Goal: Information Seeking & Learning: Learn about a topic

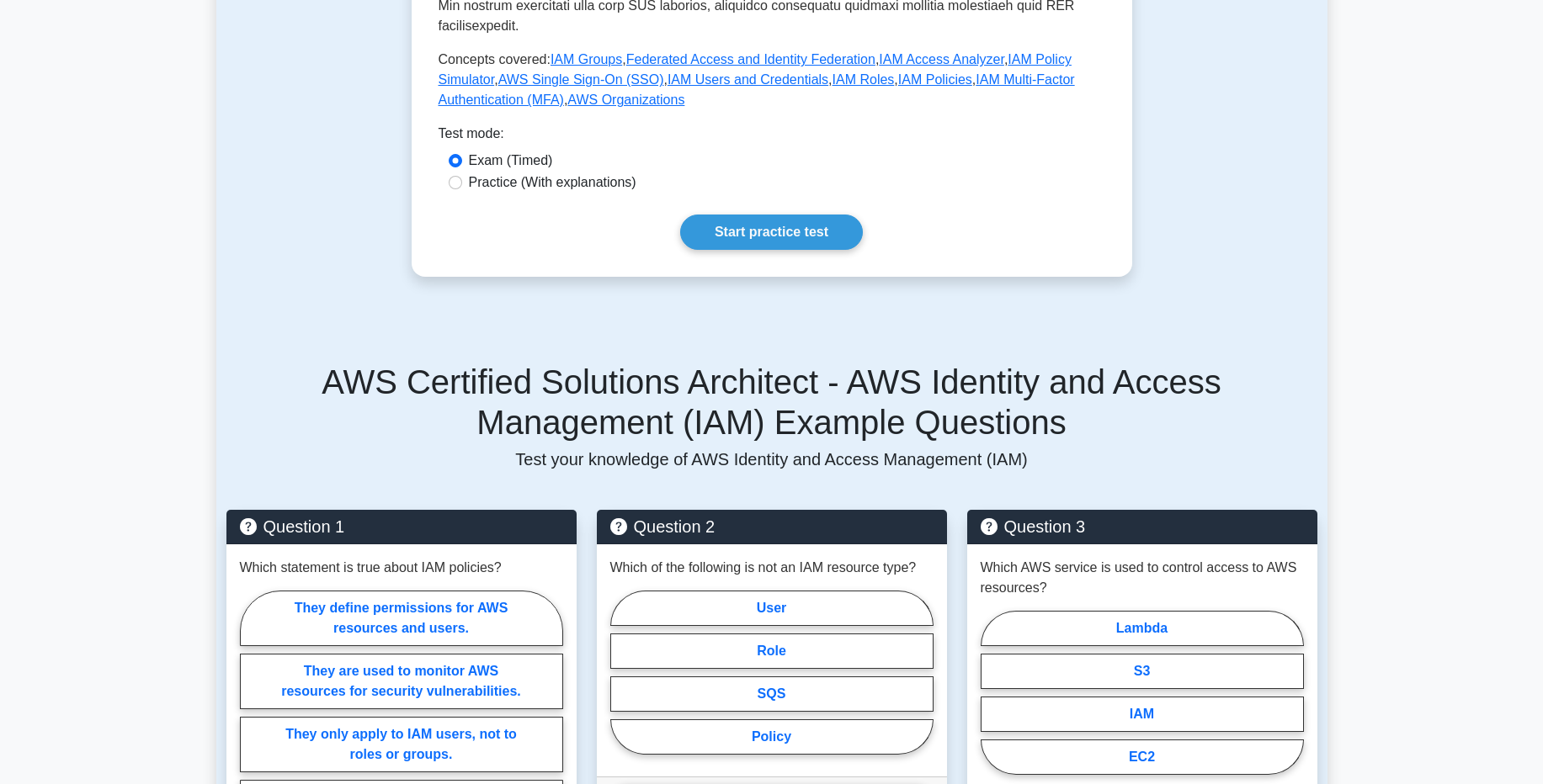
scroll to position [111, 0]
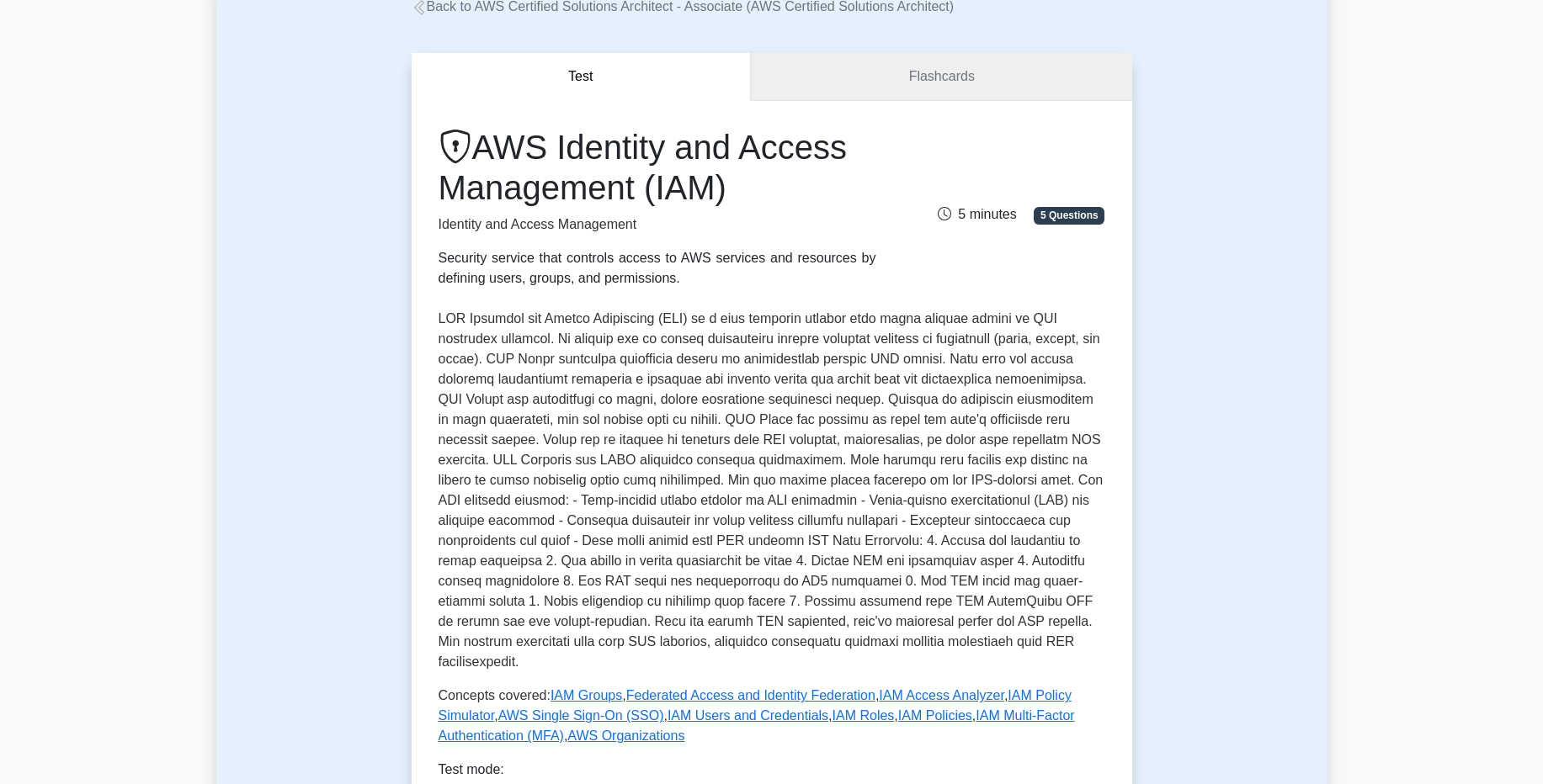
click at [910, 95] on link "Flashcards" at bounding box center [941, 77] width 381 height 48
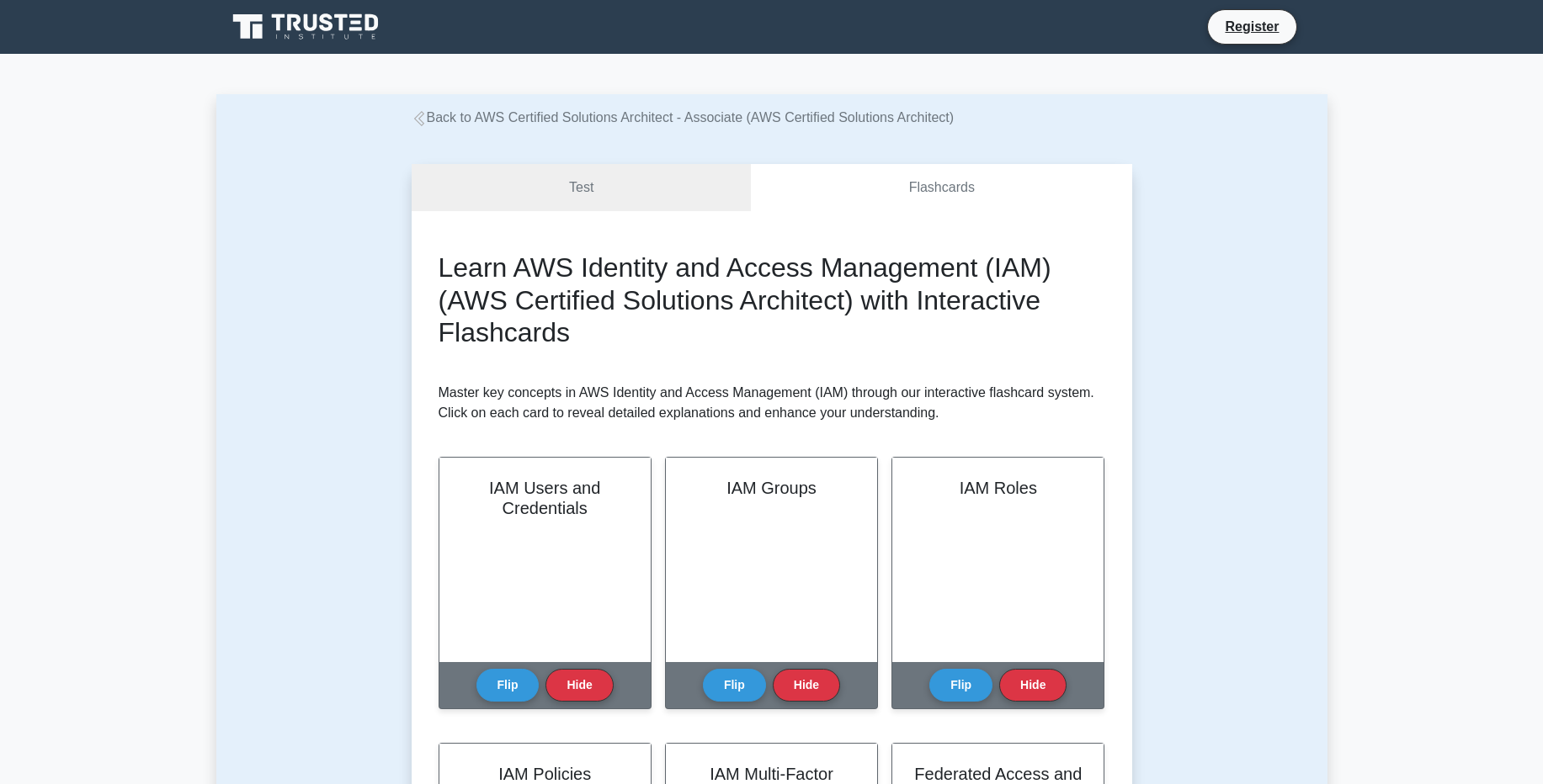
scroll to position [195, 0]
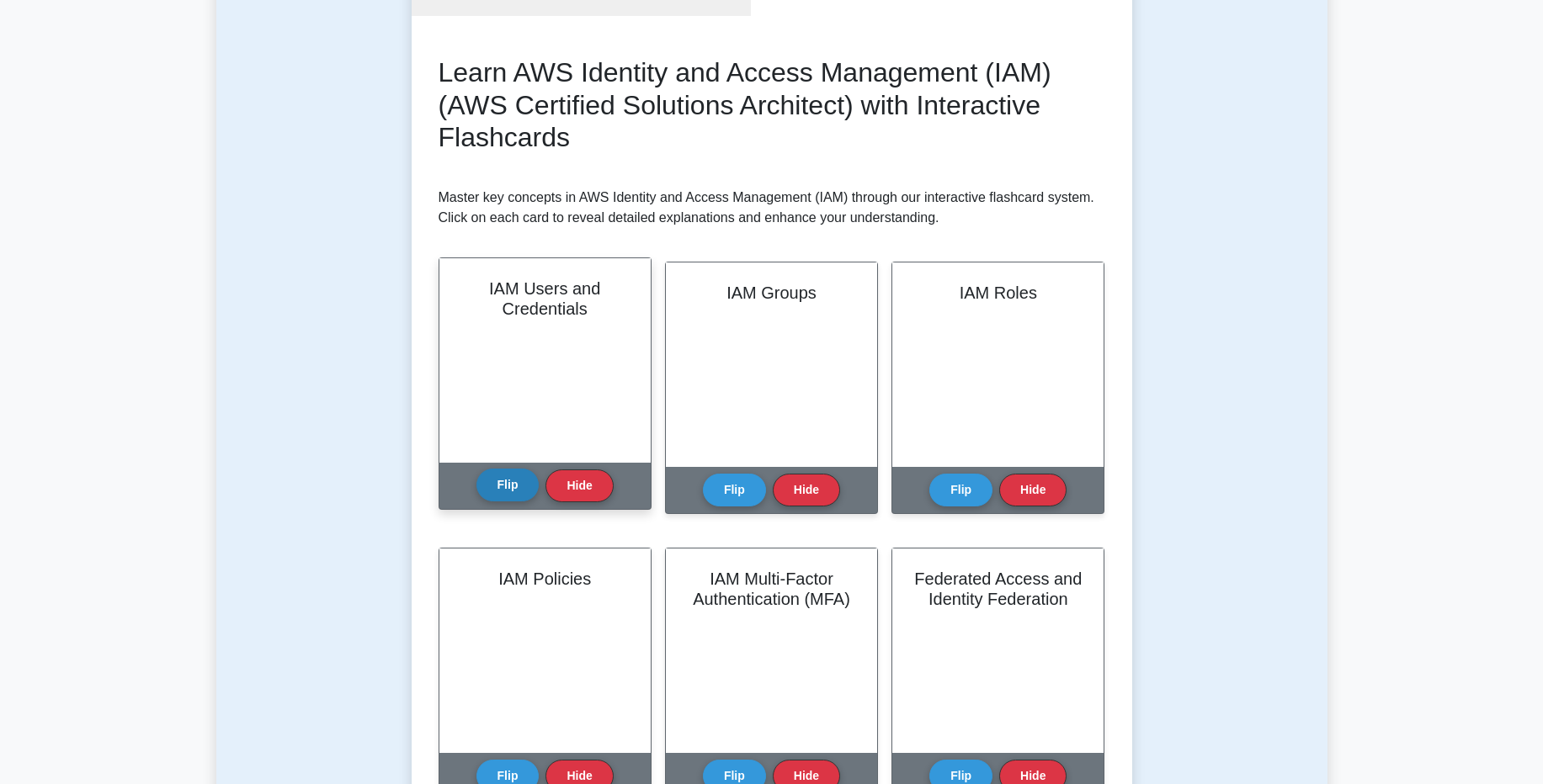
click at [520, 477] on button "Flip" at bounding box center [508, 484] width 63 height 32
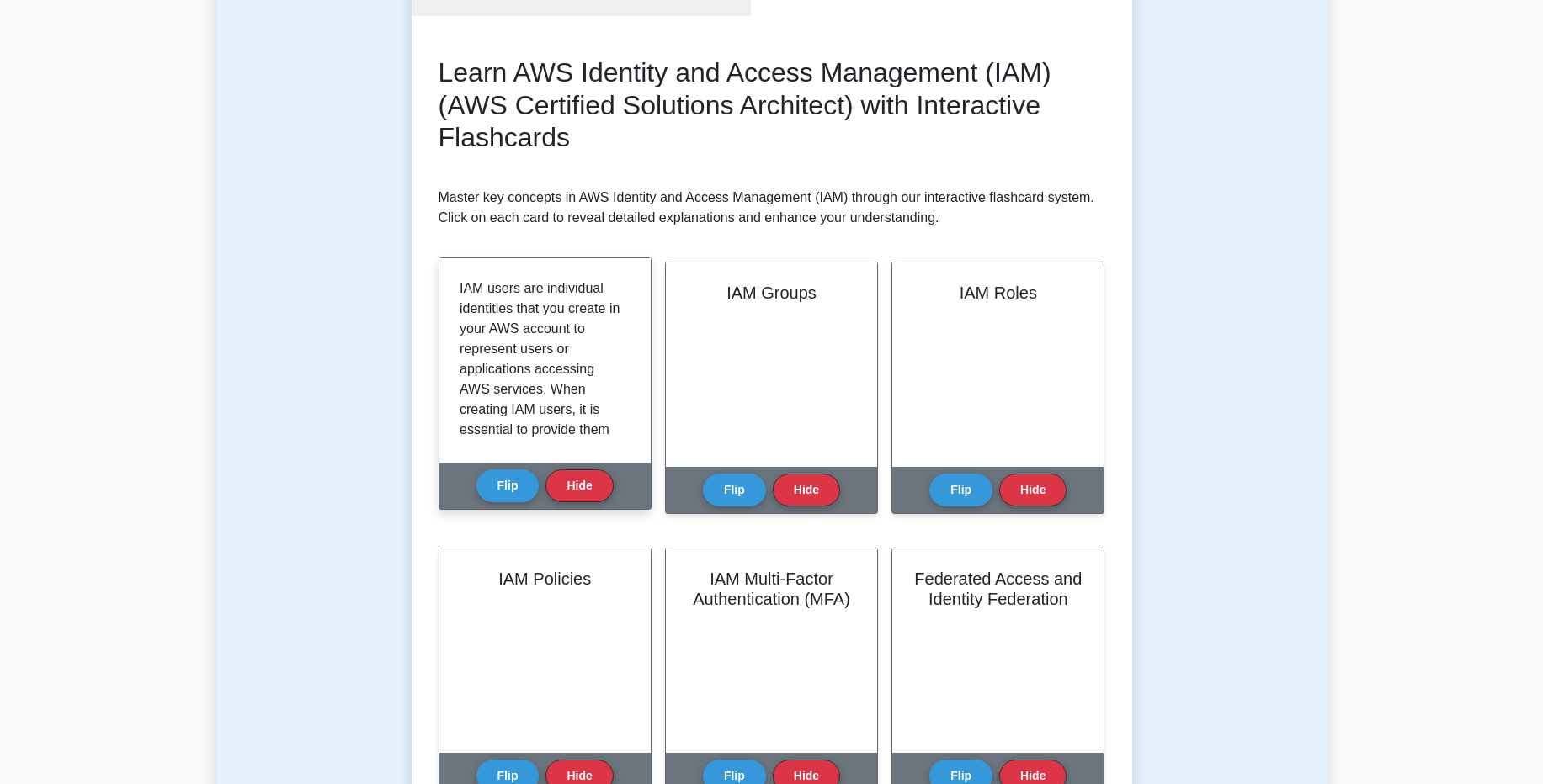
scroll to position [0, 0]
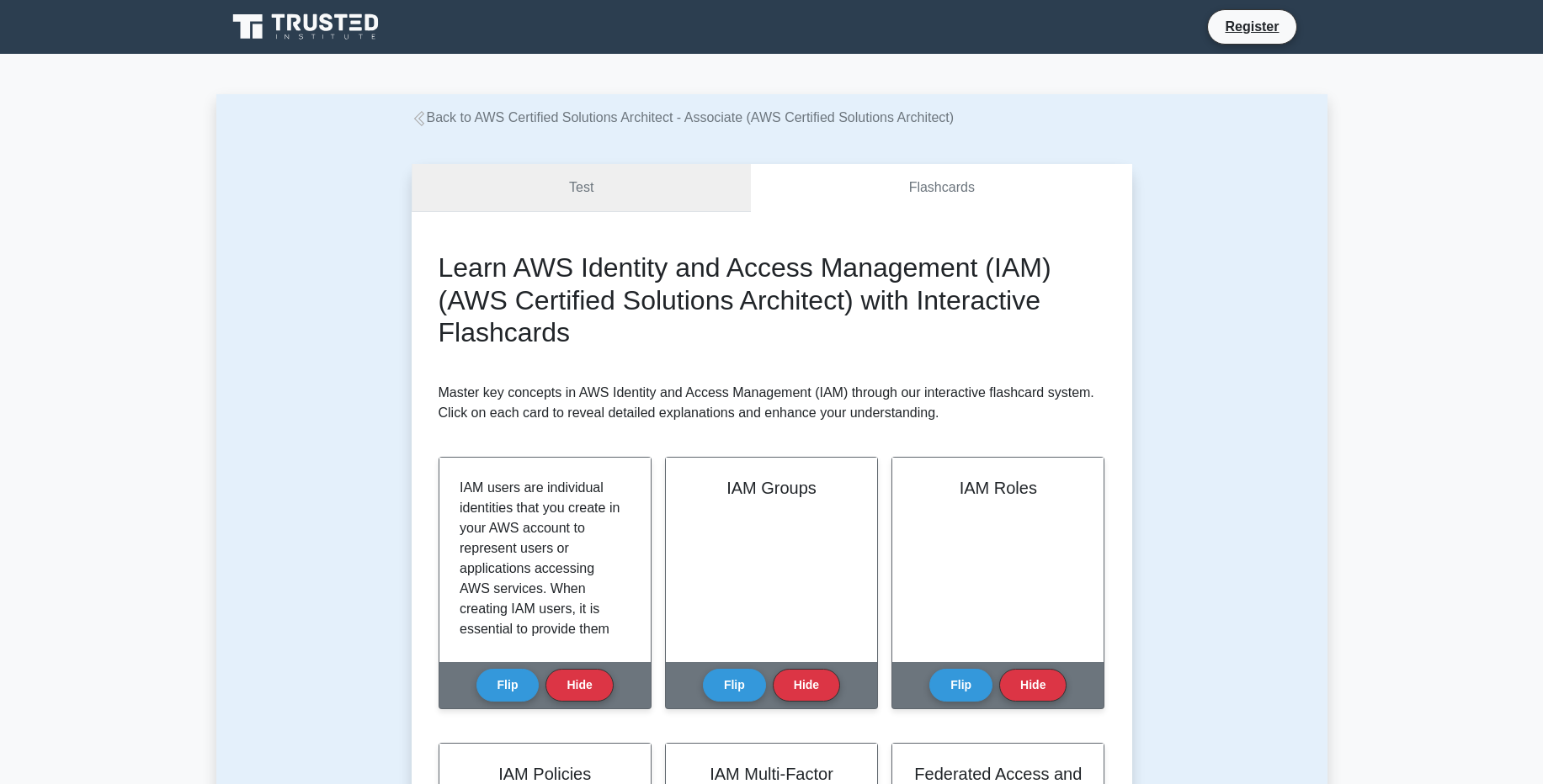
click at [579, 190] on link "Test" at bounding box center [581, 188] width 340 height 48
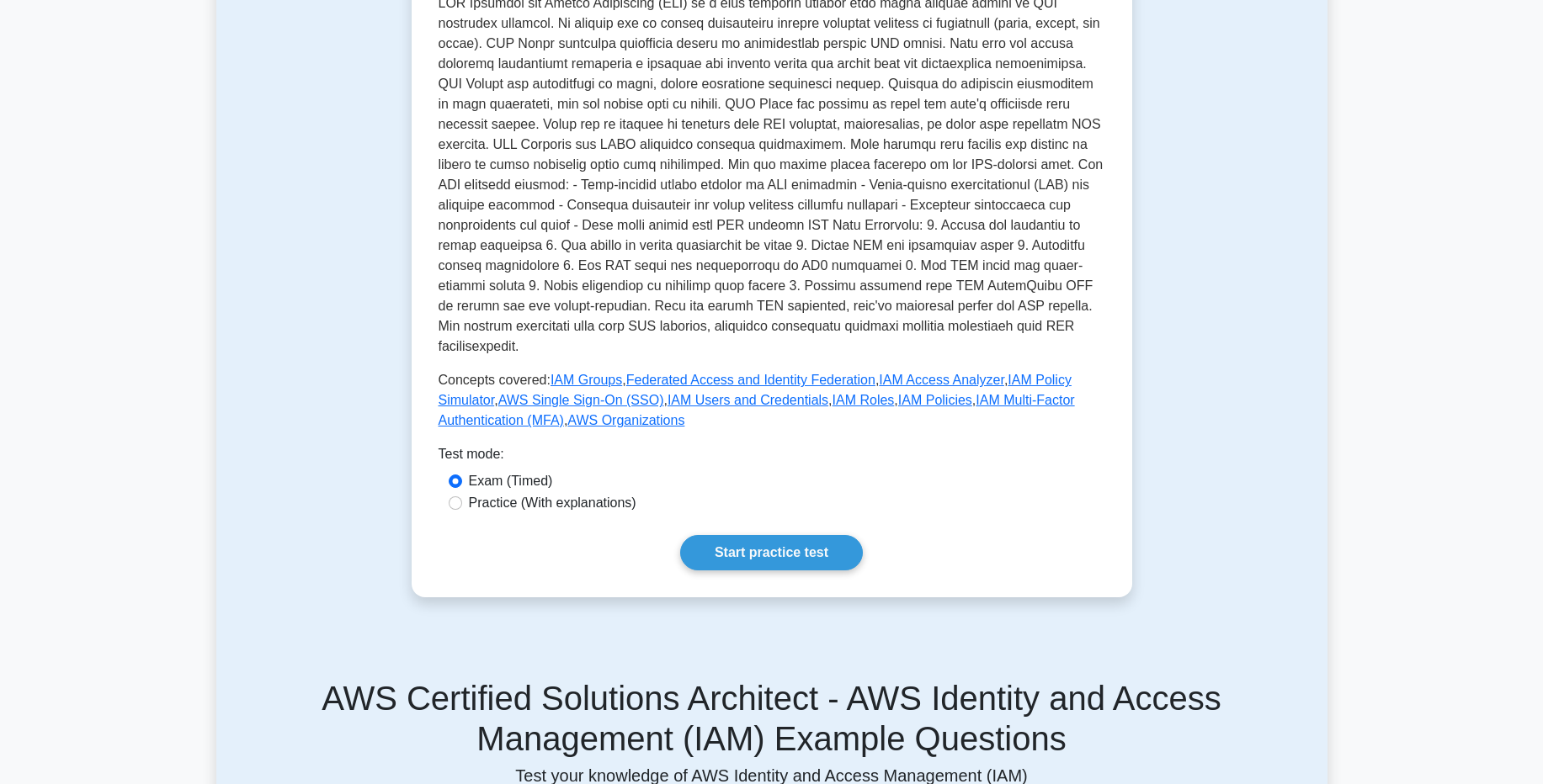
scroll to position [439, 0]
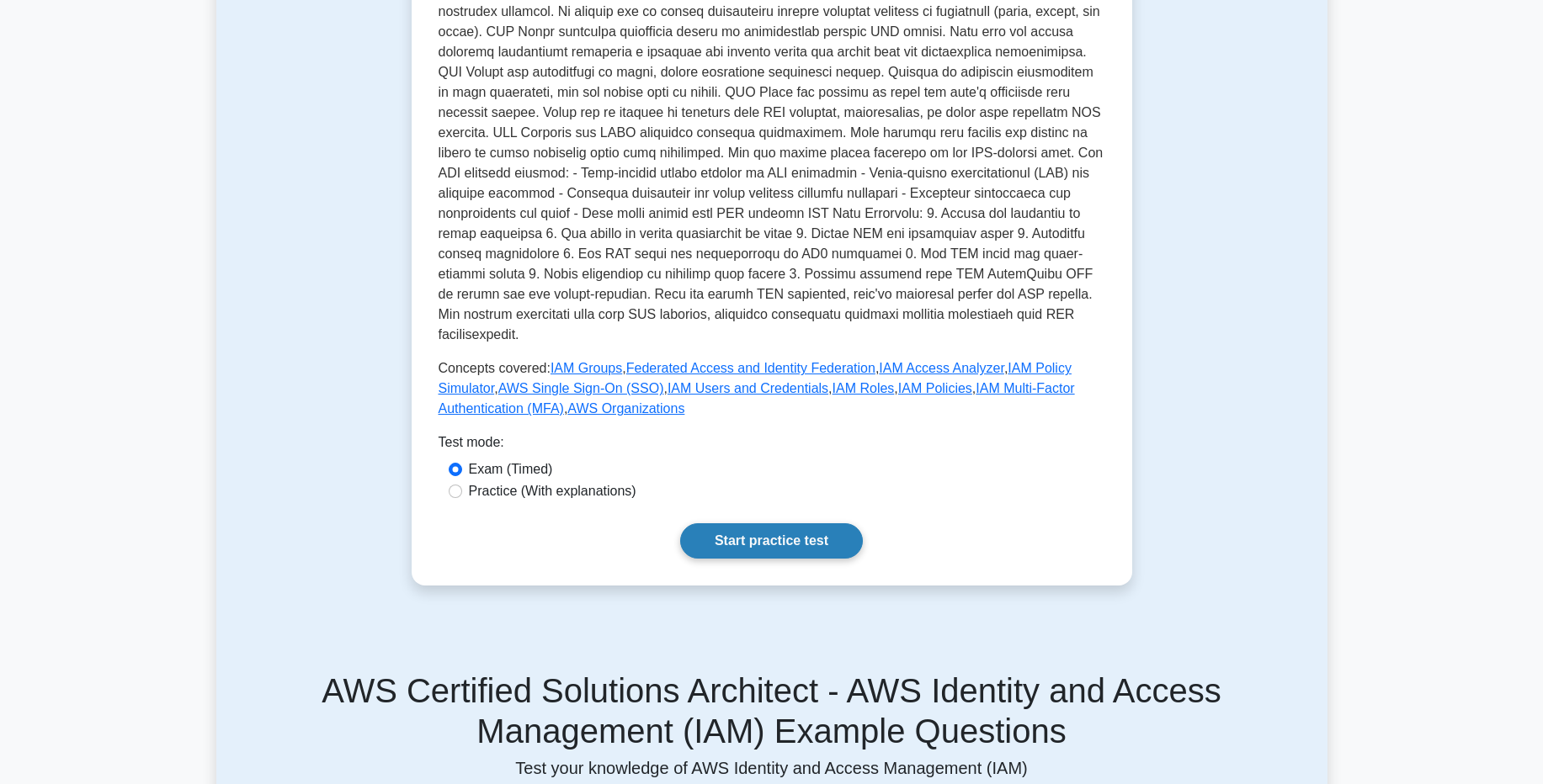
click at [717, 523] on link "Start practice test" at bounding box center [771, 541] width 182 height 35
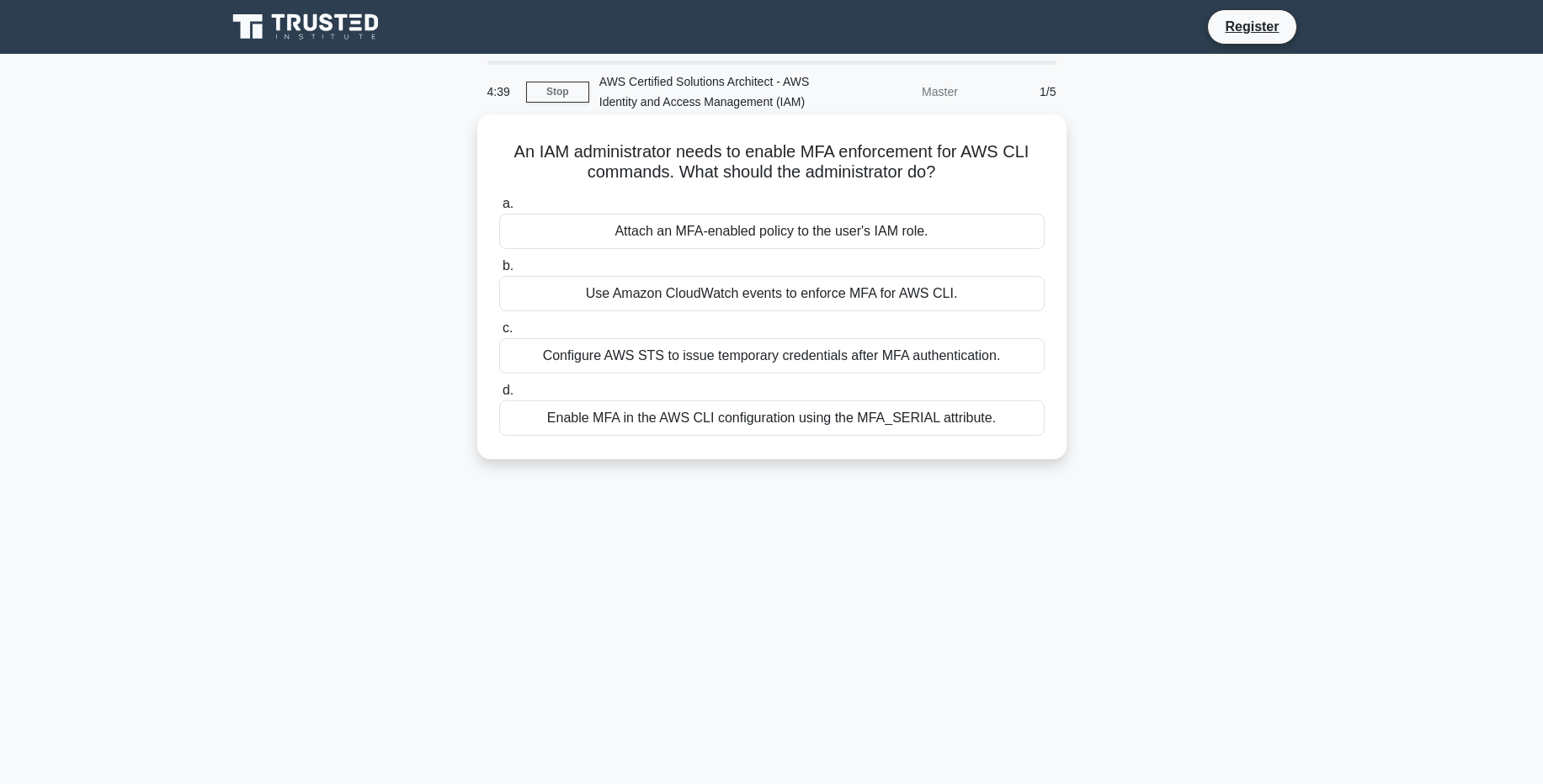
click at [782, 234] on div "Attach an MFA-enabled policy to the user's IAM role." at bounding box center [772, 231] width 546 height 35
click at [499, 209] on input "a. Attach an MFA-enabled policy to the user's IAM role." at bounding box center [499, 205] width 0 height 11
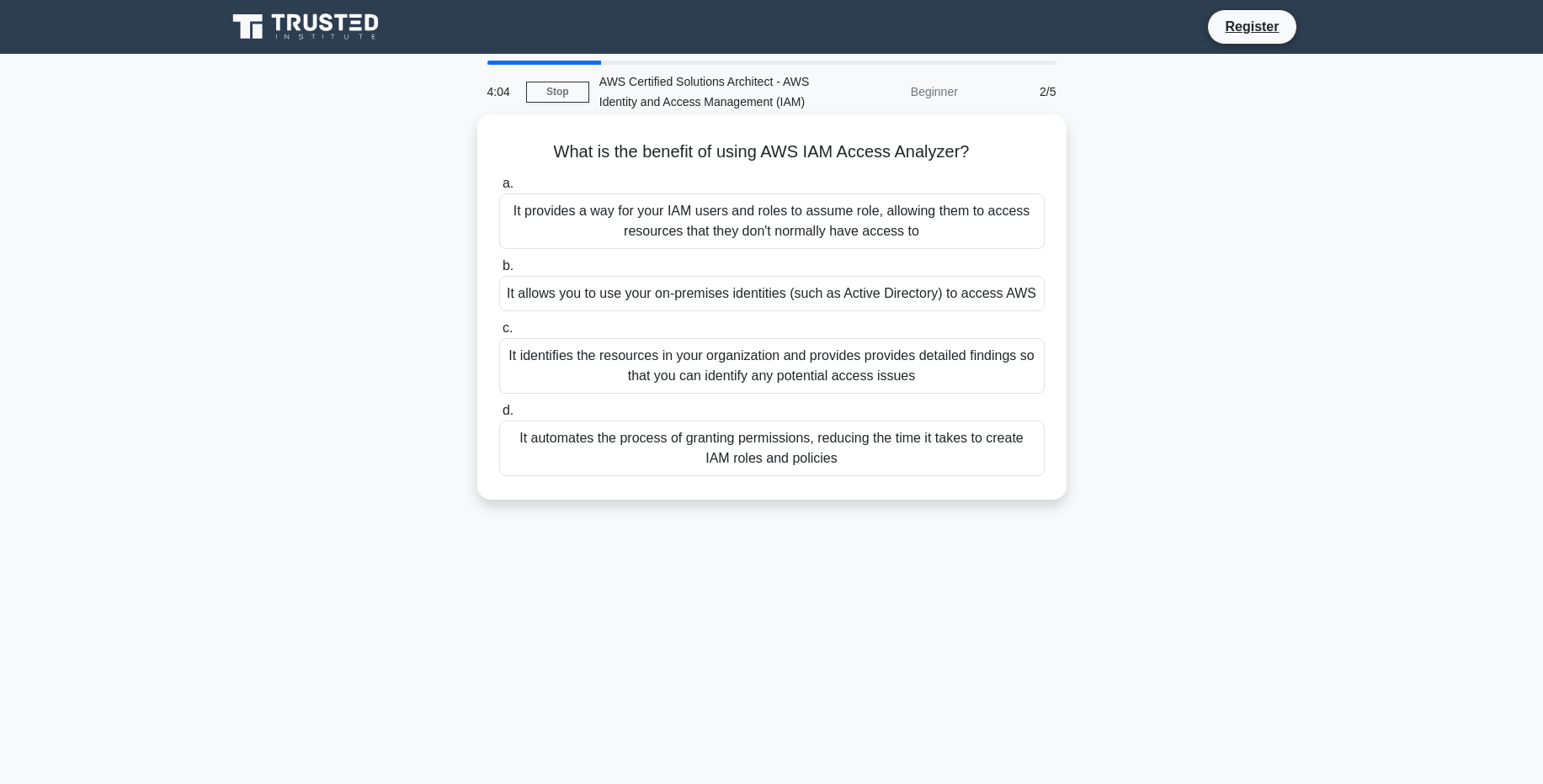
click at [710, 442] on div "It automates the process of granting permissions, reducing the time it takes to…" at bounding box center [772, 448] width 546 height 56
click at [499, 417] on input "d. It automates the process of granting permissions, reducing the time it takes…" at bounding box center [499, 411] width 0 height 11
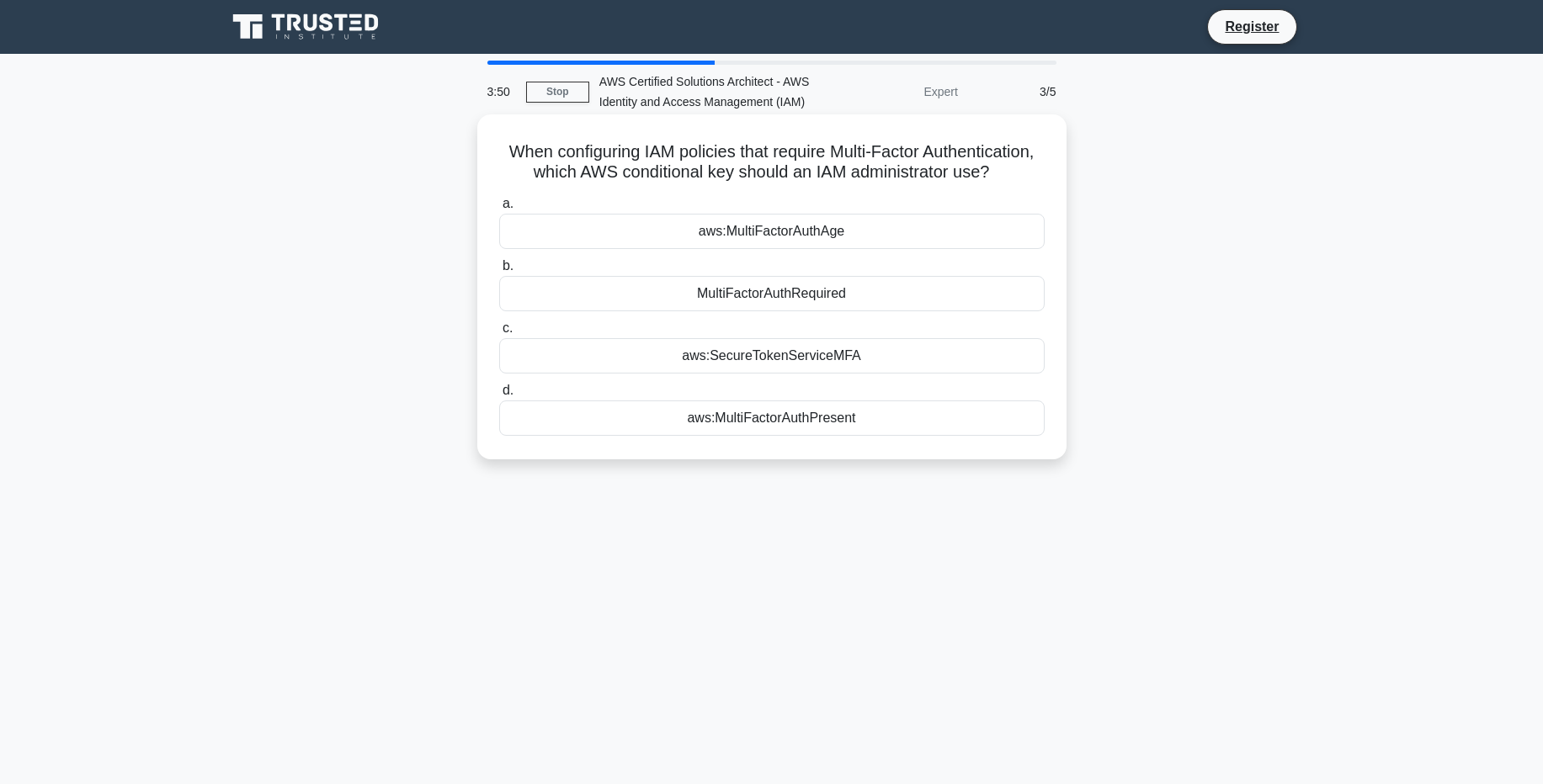
click at [706, 286] on div "MultiFactorAuthRequired" at bounding box center [772, 293] width 546 height 35
click at [499, 272] on input "b. MultiFactorAuthRequired" at bounding box center [499, 267] width 0 height 11
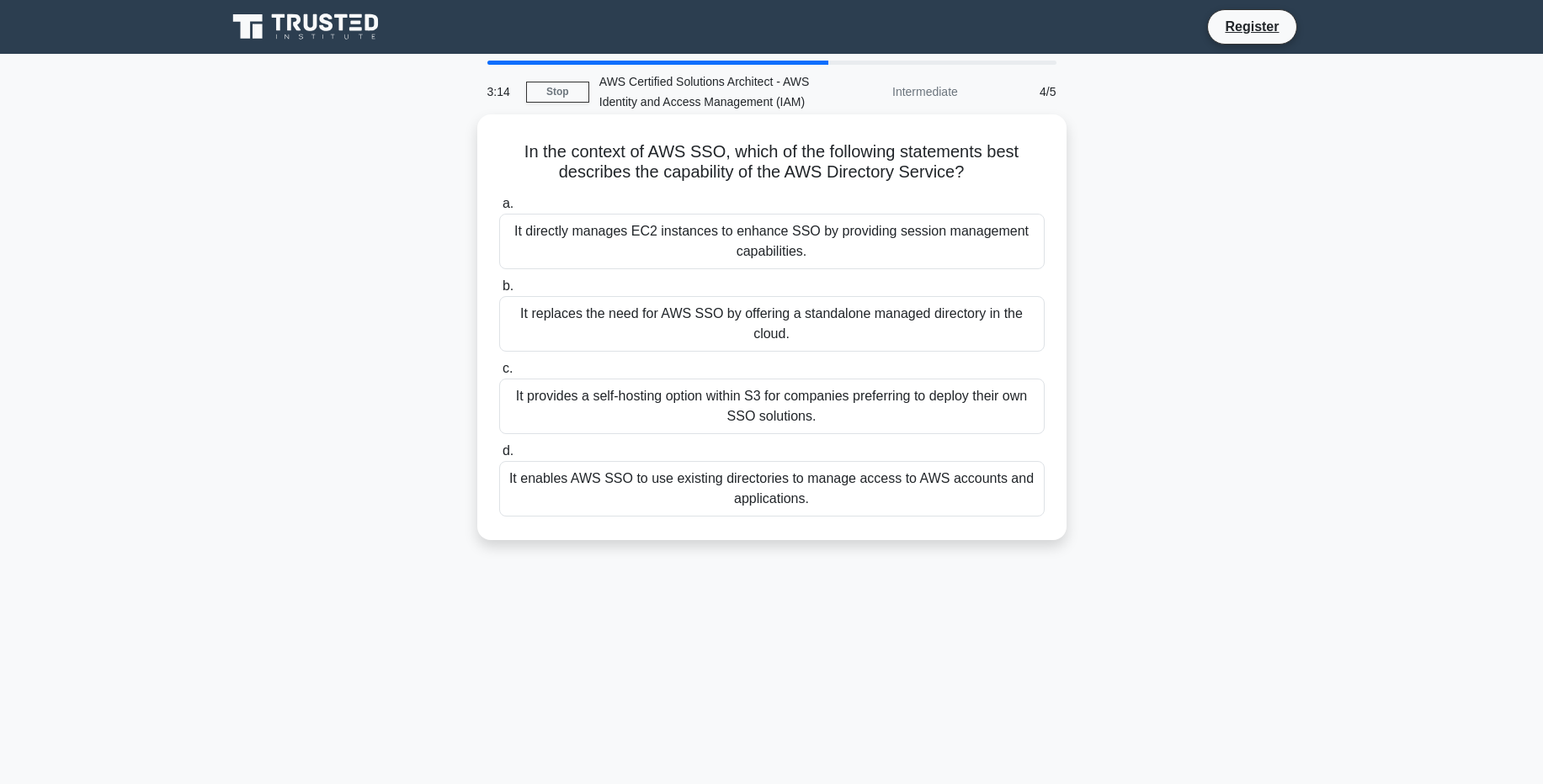
click at [730, 470] on div "It enables AWS SSO to use existing directories to manage access to AWS accounts…" at bounding box center [772, 489] width 546 height 56
click at [499, 457] on input "d. It enables AWS SSO to use existing directories to manage access to AWS accou…" at bounding box center [499, 452] width 0 height 11
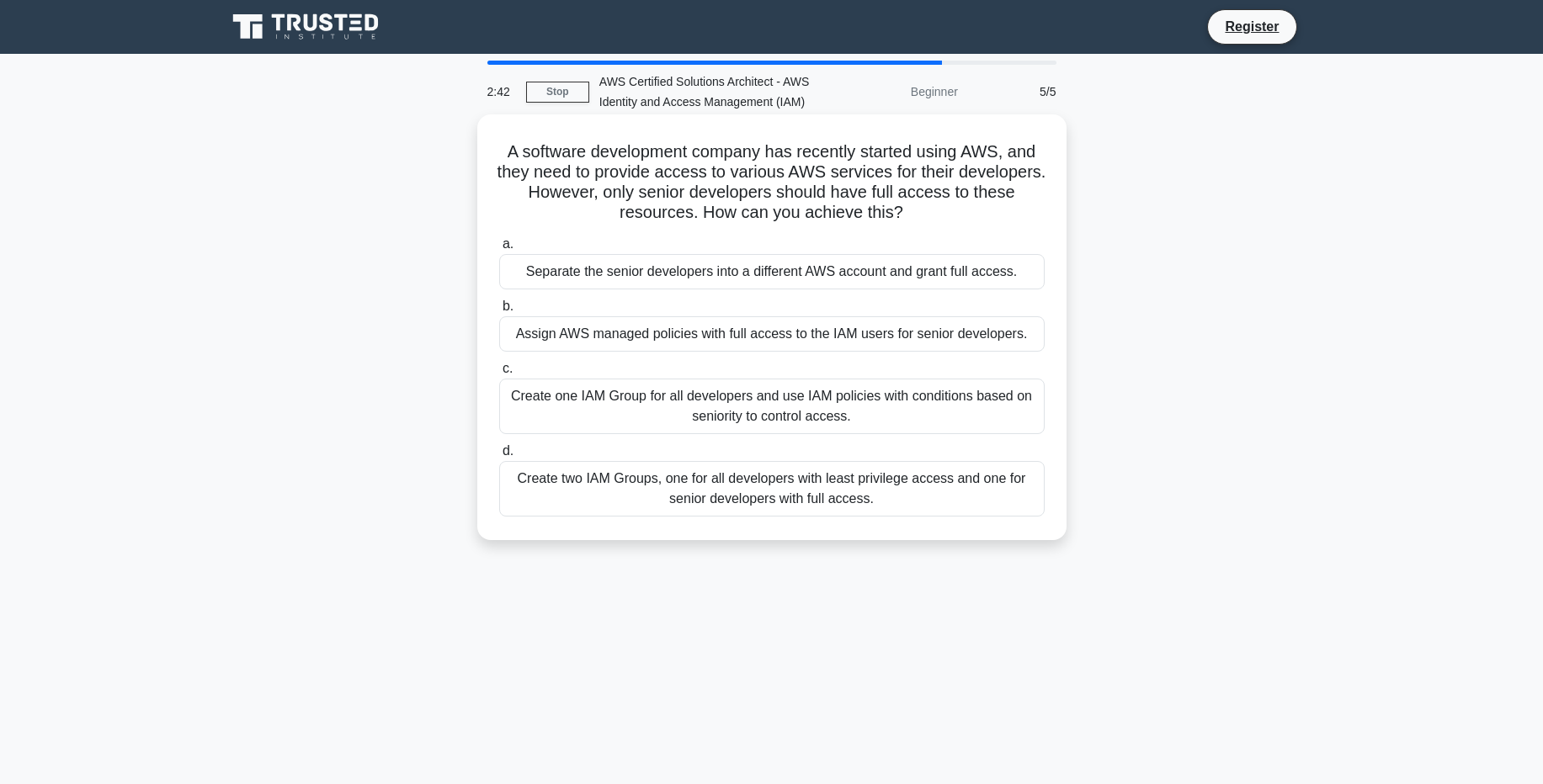
click at [729, 498] on div "Create two IAM Groups, one for all developers with least privilege access and o…" at bounding box center [772, 489] width 546 height 56
click at [499, 457] on input "d. Create two IAM Groups, one for all developers with least privilege access an…" at bounding box center [499, 452] width 0 height 11
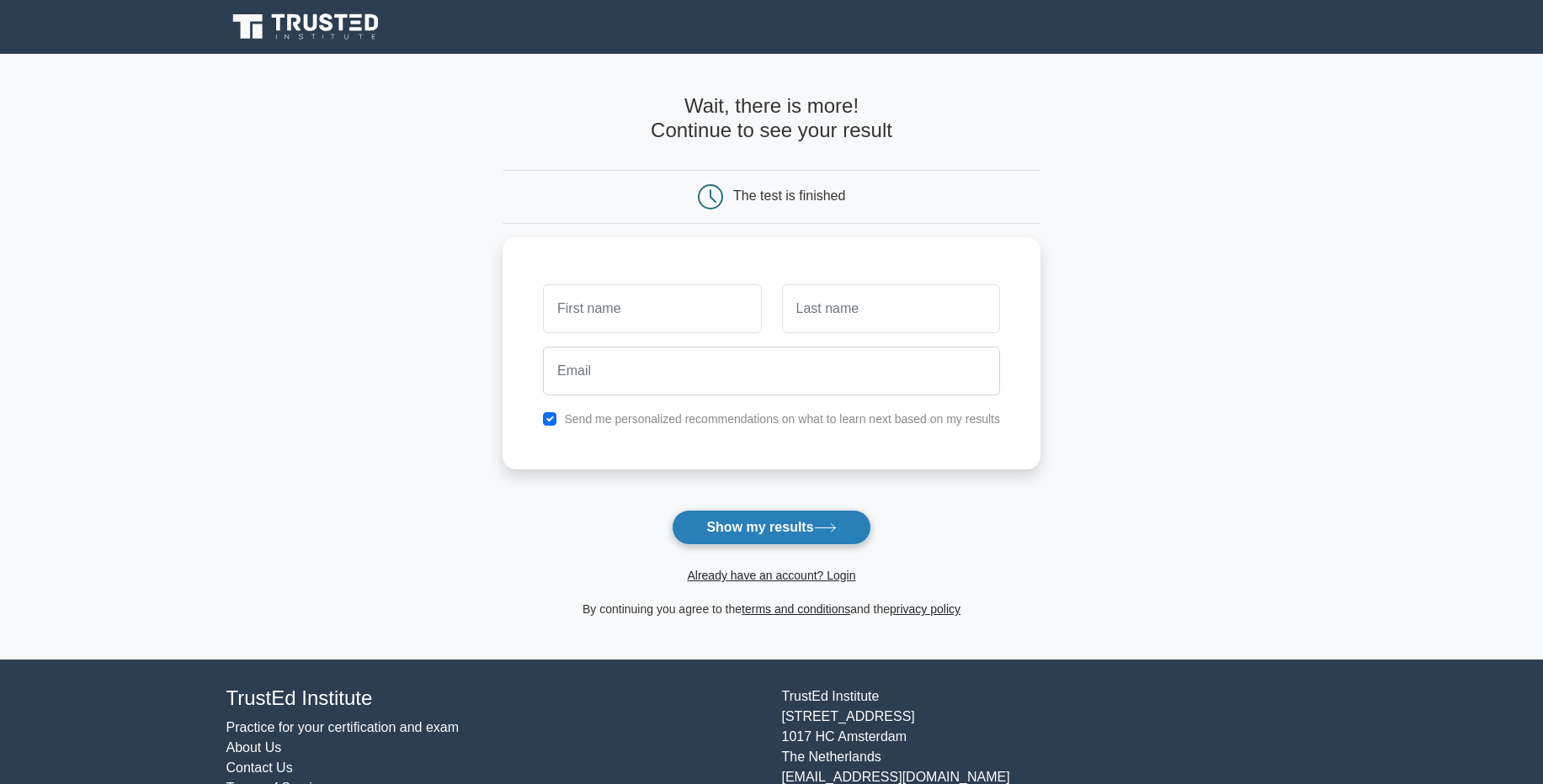
click at [720, 526] on button "Show my results" at bounding box center [771, 528] width 199 height 35
type input "ali"
type input "t"
type input "a"
type input "mala"
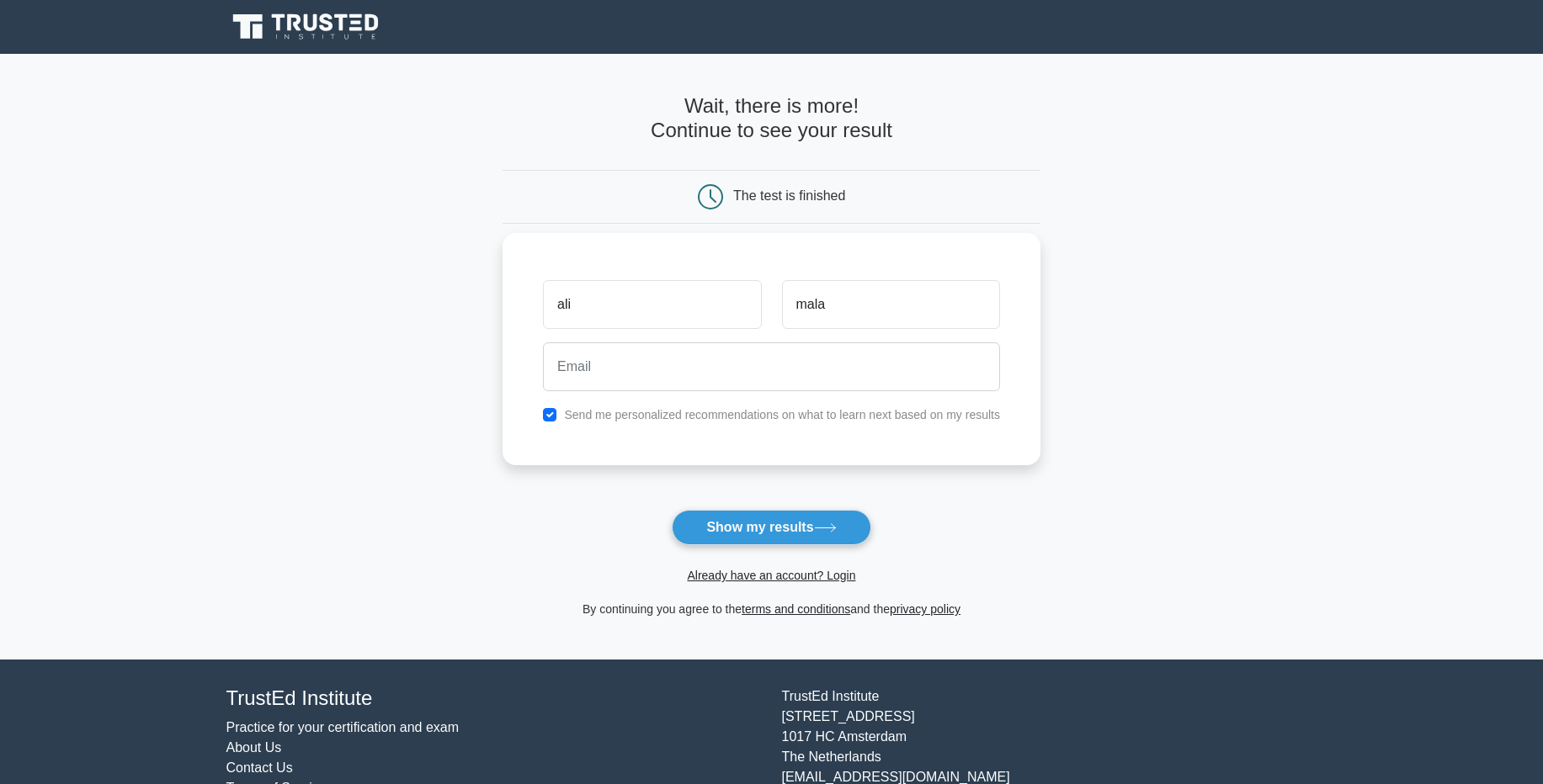
click at [617, 414] on label "Send me personalized recommendations on what to learn next based on my results" at bounding box center [782, 415] width 436 height 14
click at [551, 415] on input "checkbox" at bounding box center [549, 415] width 14 height 14
checkbox input "false"
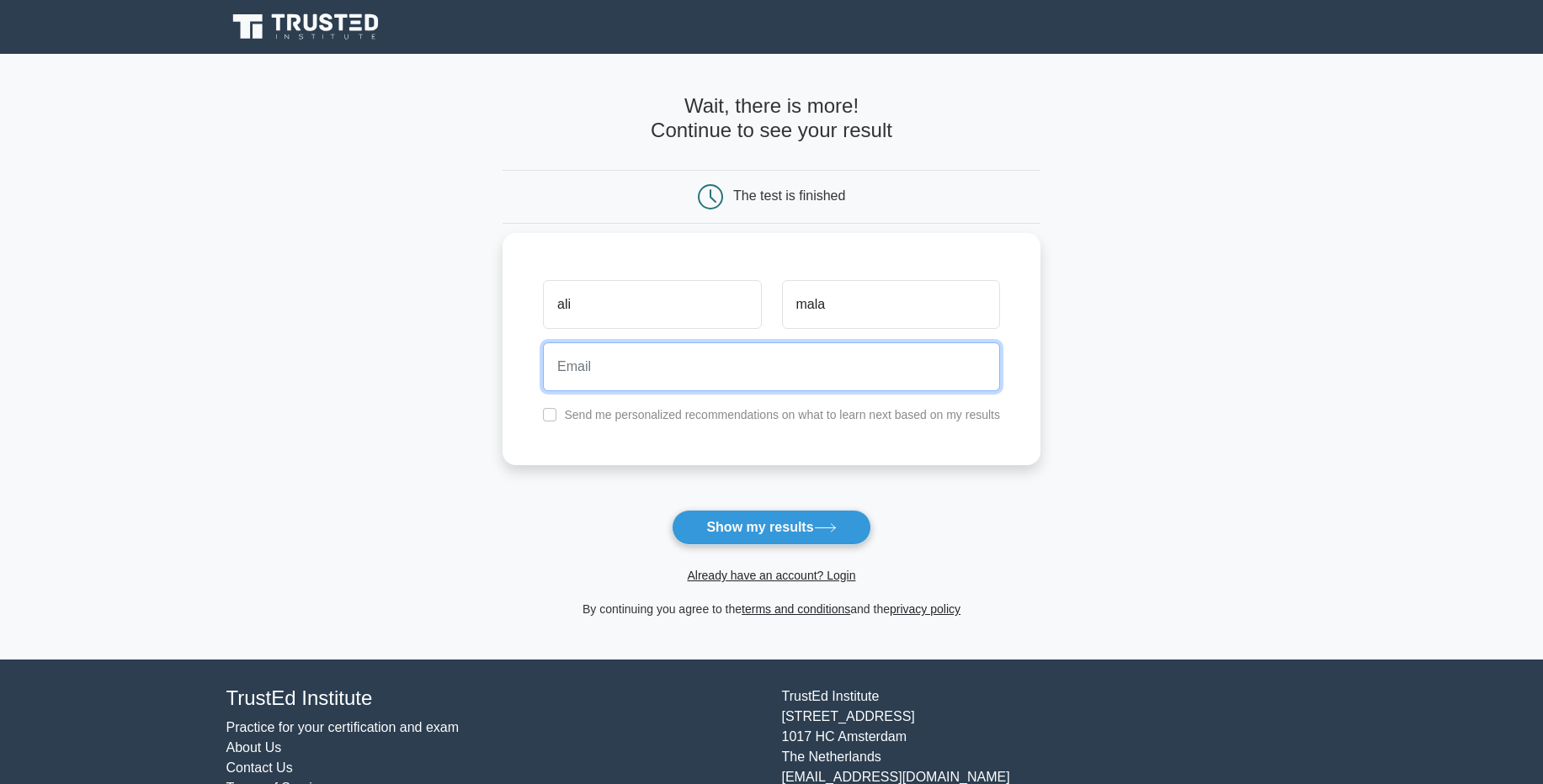
click at [612, 377] on input "email" at bounding box center [772, 367] width 458 height 49
click at [617, 365] on input "email" at bounding box center [772, 367] width 458 height 49
type input "cyberghoost902@gmail.com"
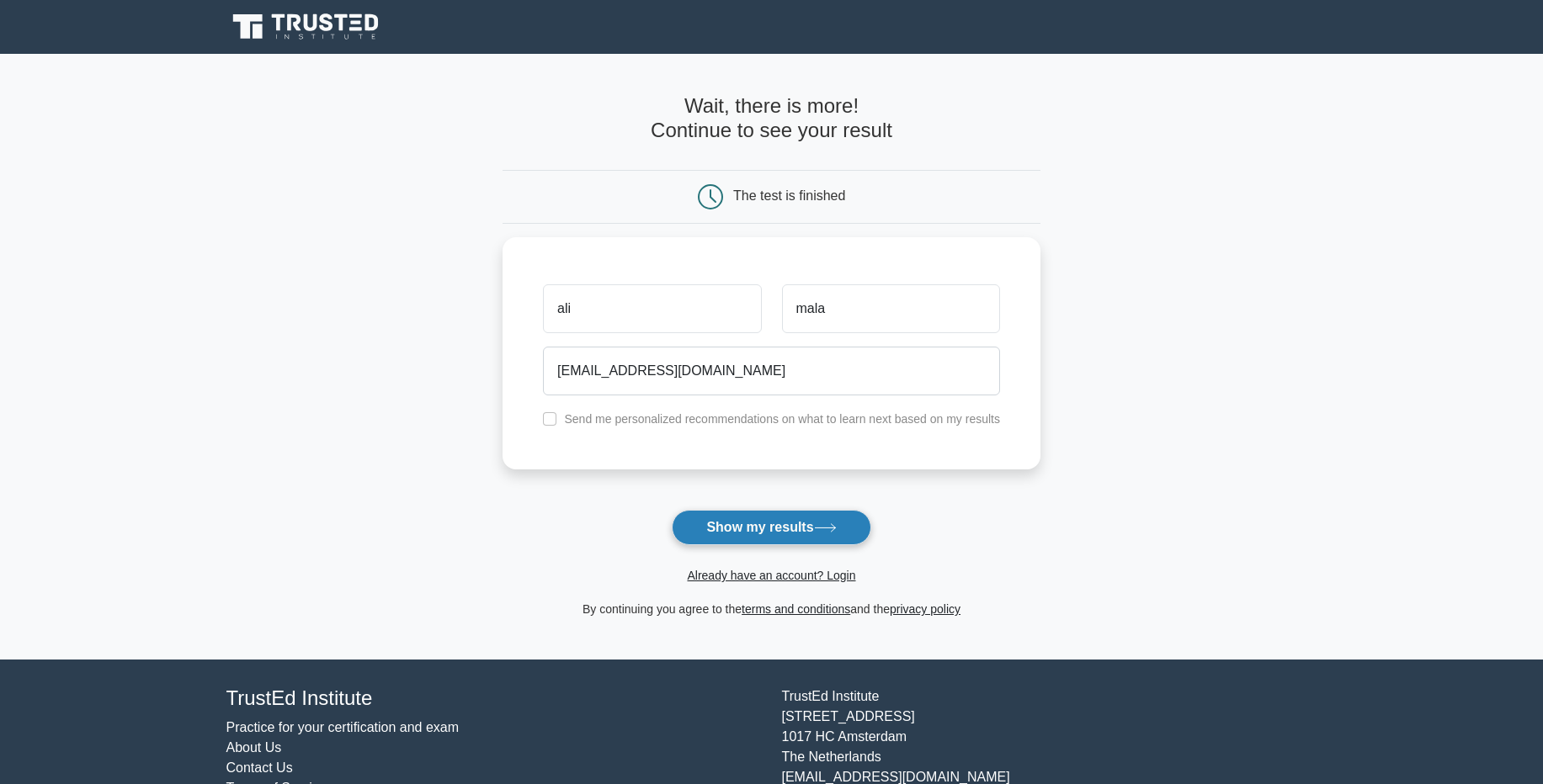
click at [784, 519] on button "Show my results" at bounding box center [771, 528] width 199 height 35
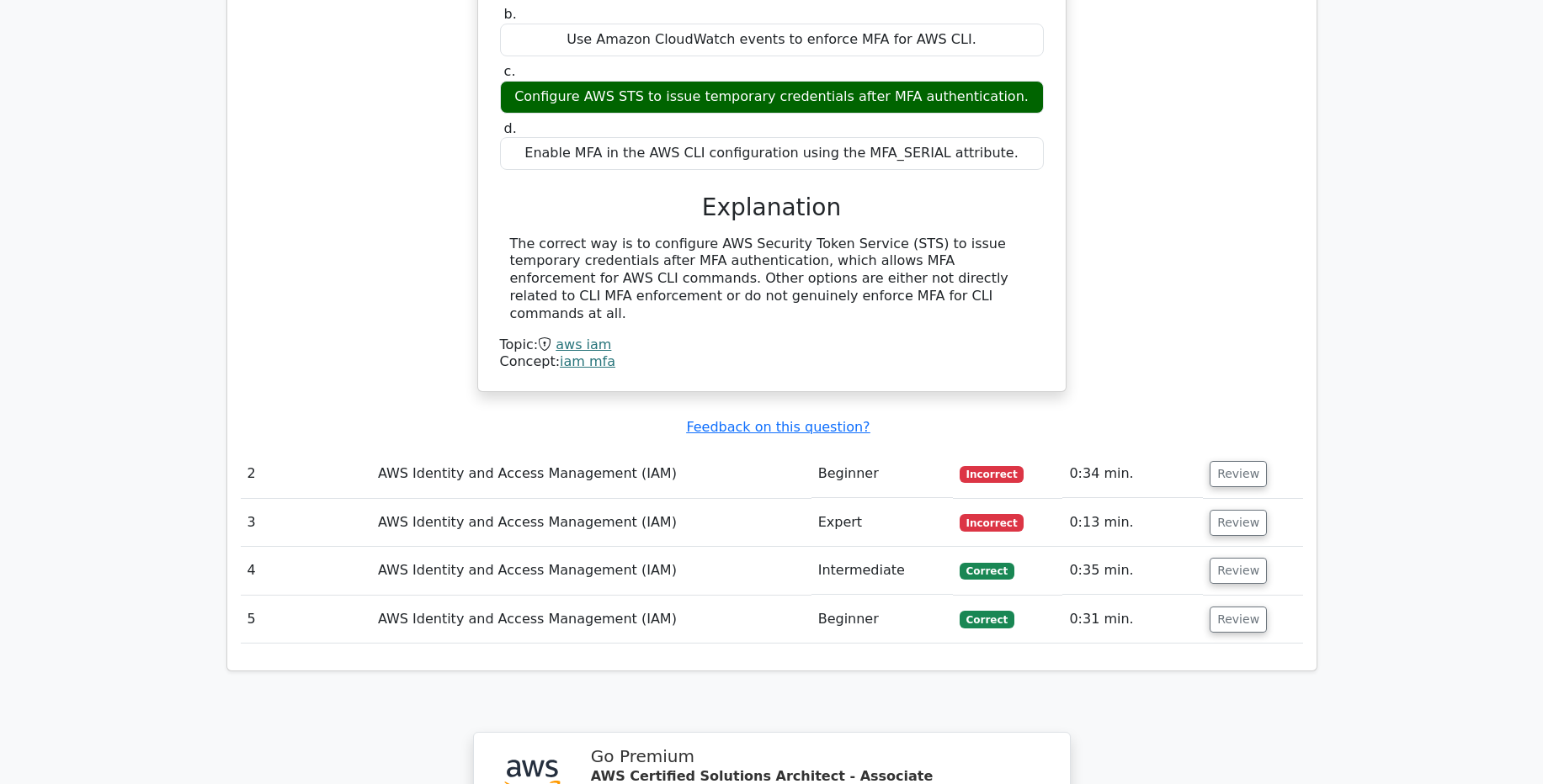
scroll to position [1532, 0]
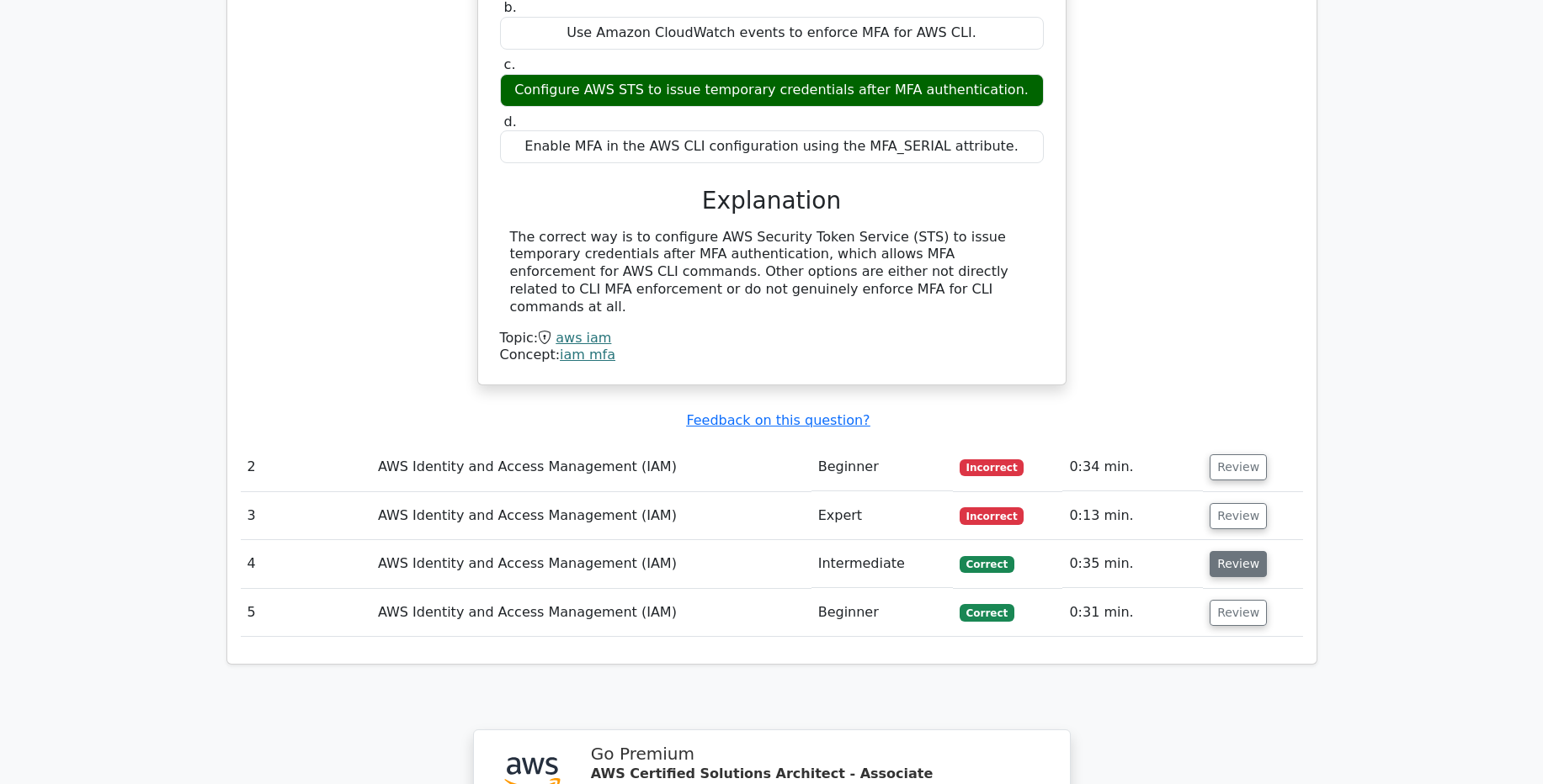
click at [1226, 551] on button "Review" at bounding box center [1238, 564] width 57 height 26
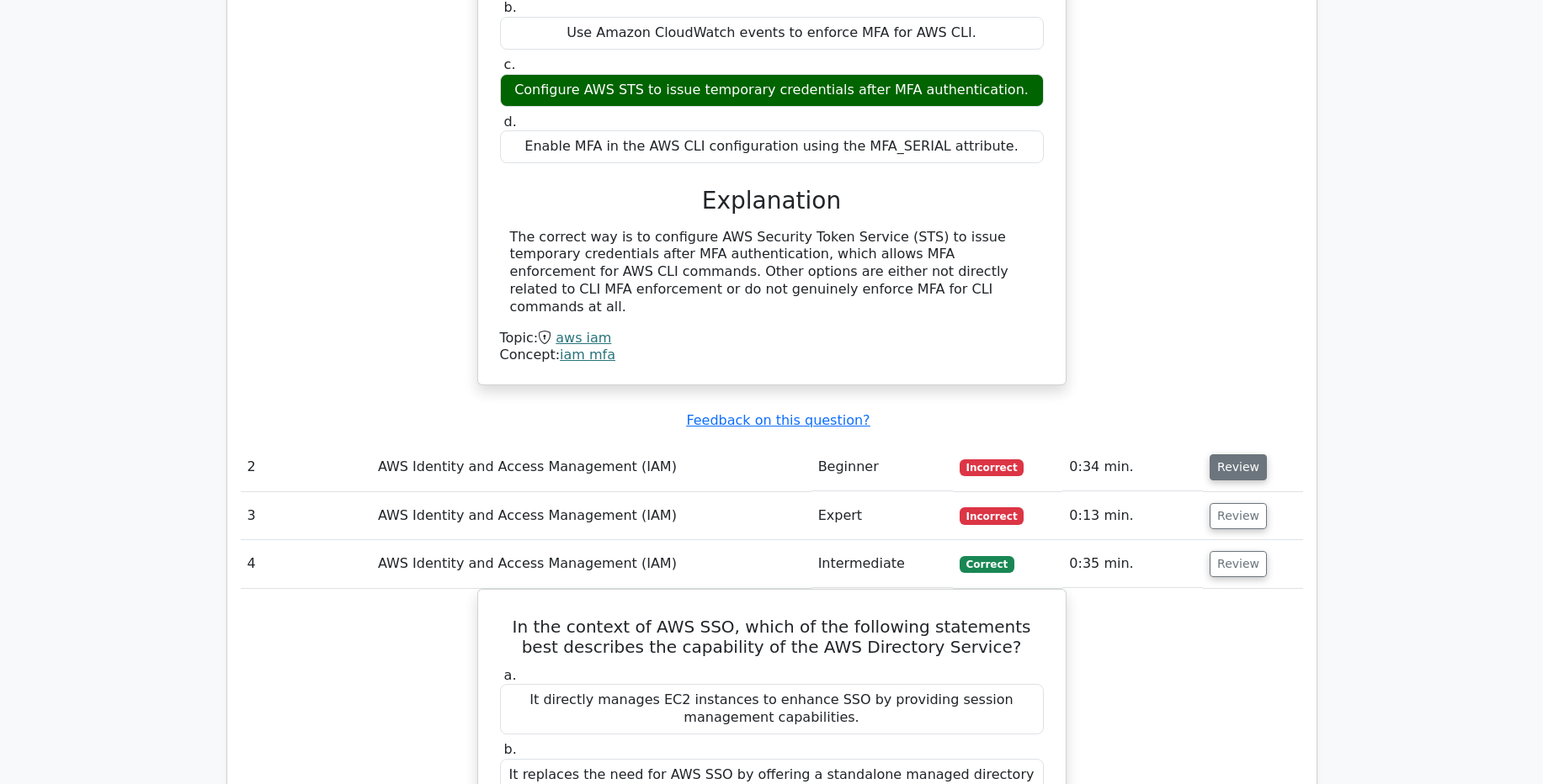
click at [1235, 454] on button "Review" at bounding box center [1238, 467] width 57 height 26
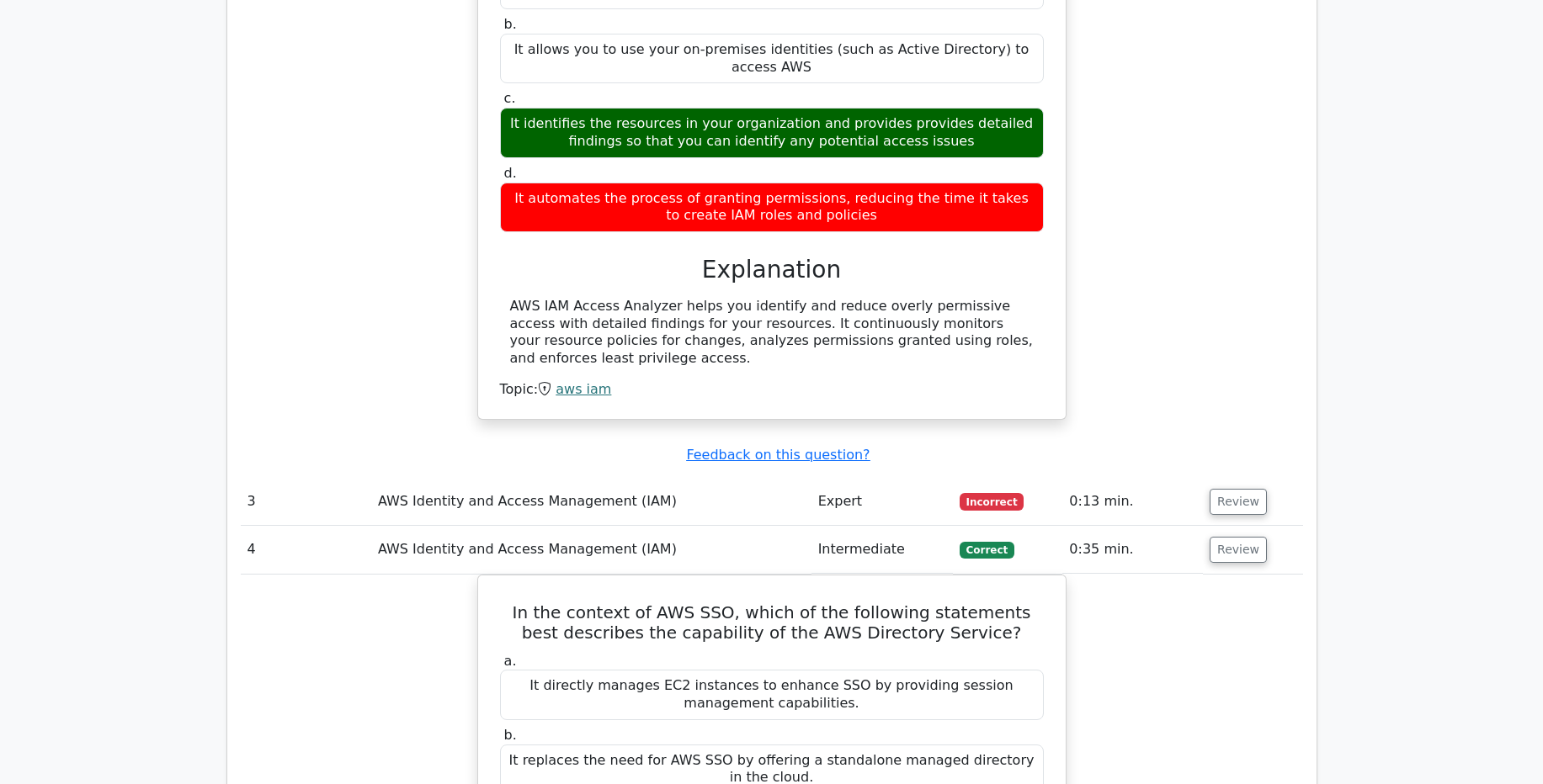
scroll to position [2181, 0]
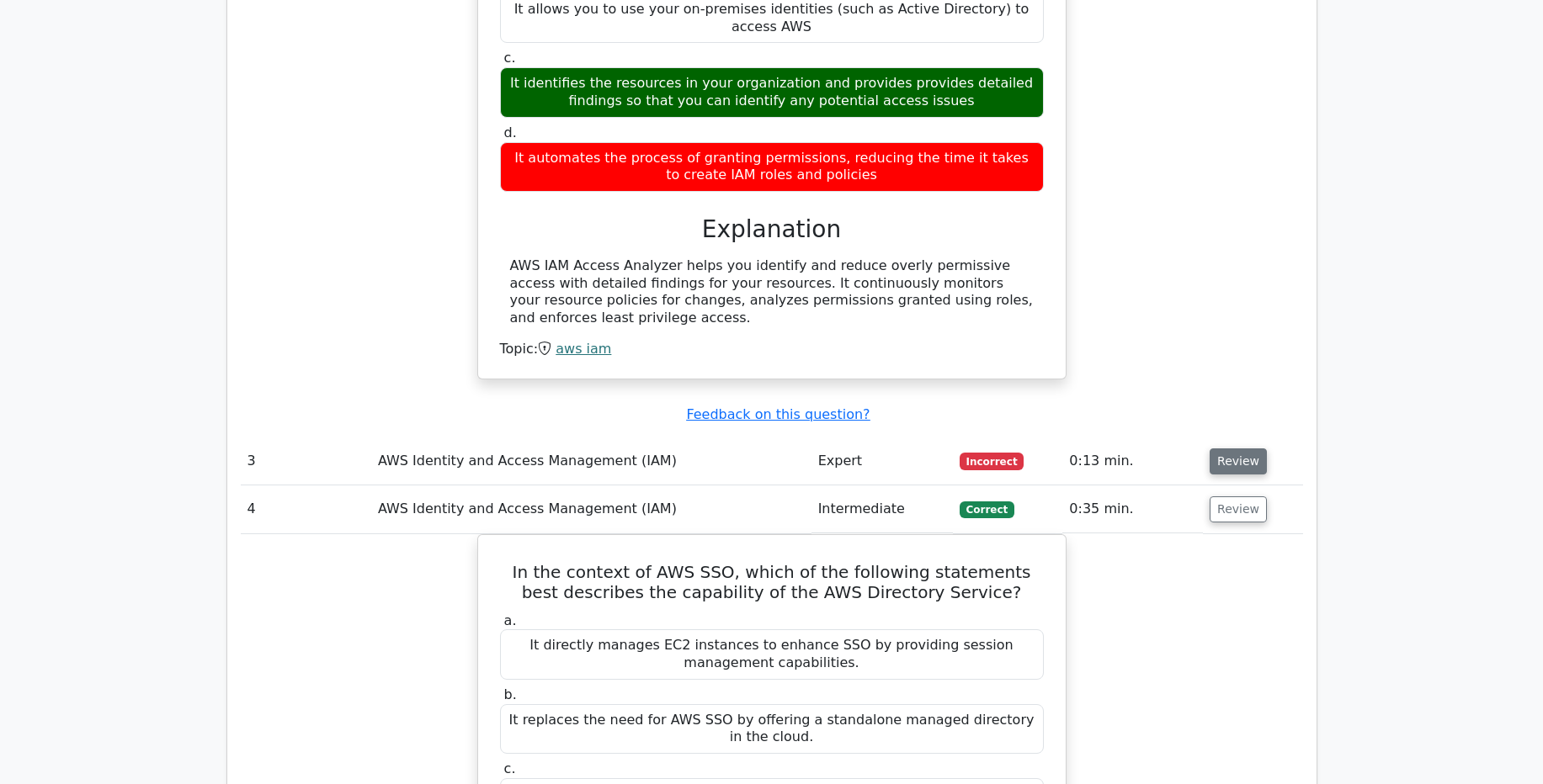
click at [1238, 448] on button "Review" at bounding box center [1238, 461] width 57 height 26
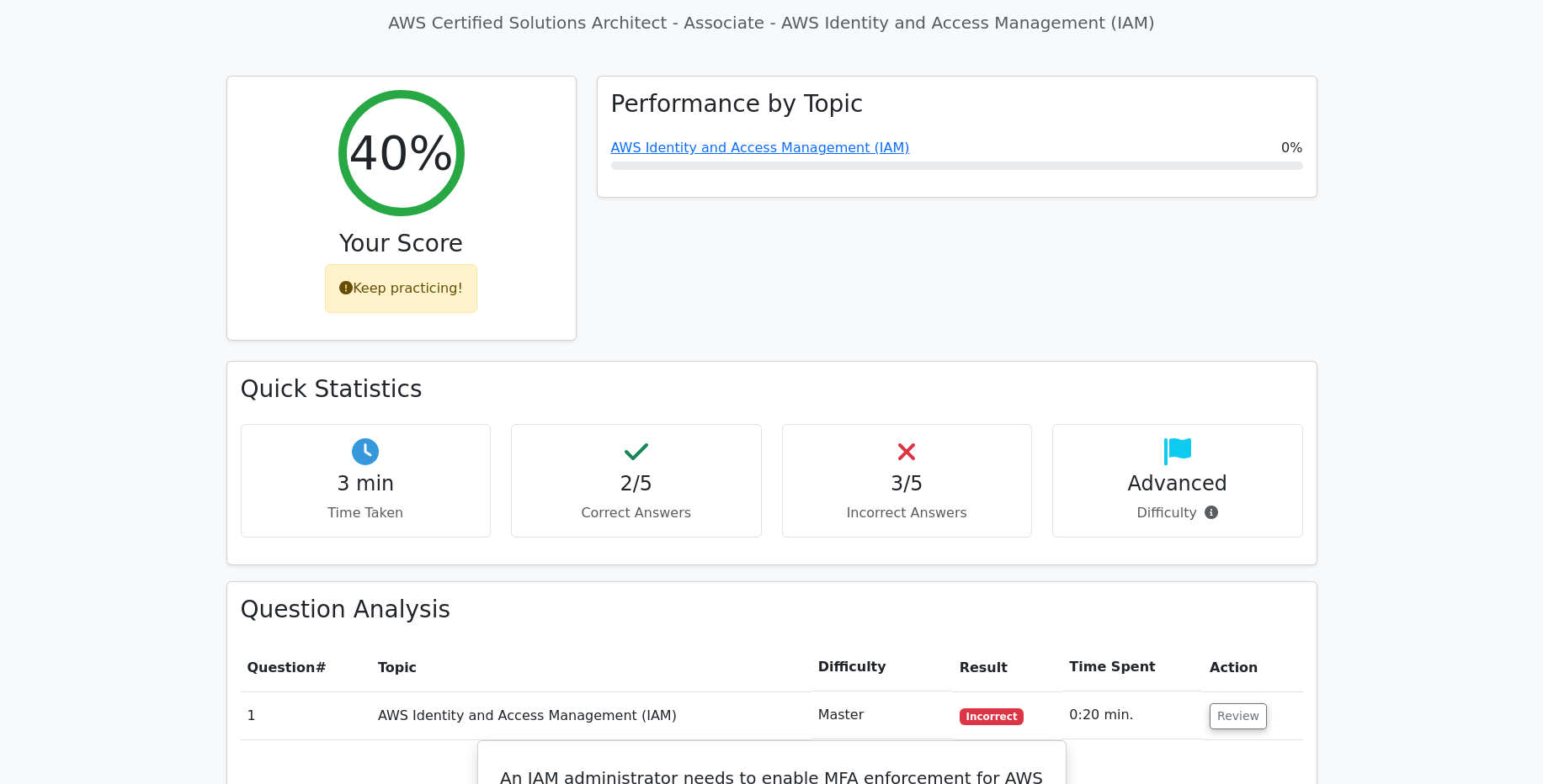
scroll to position [922, 0]
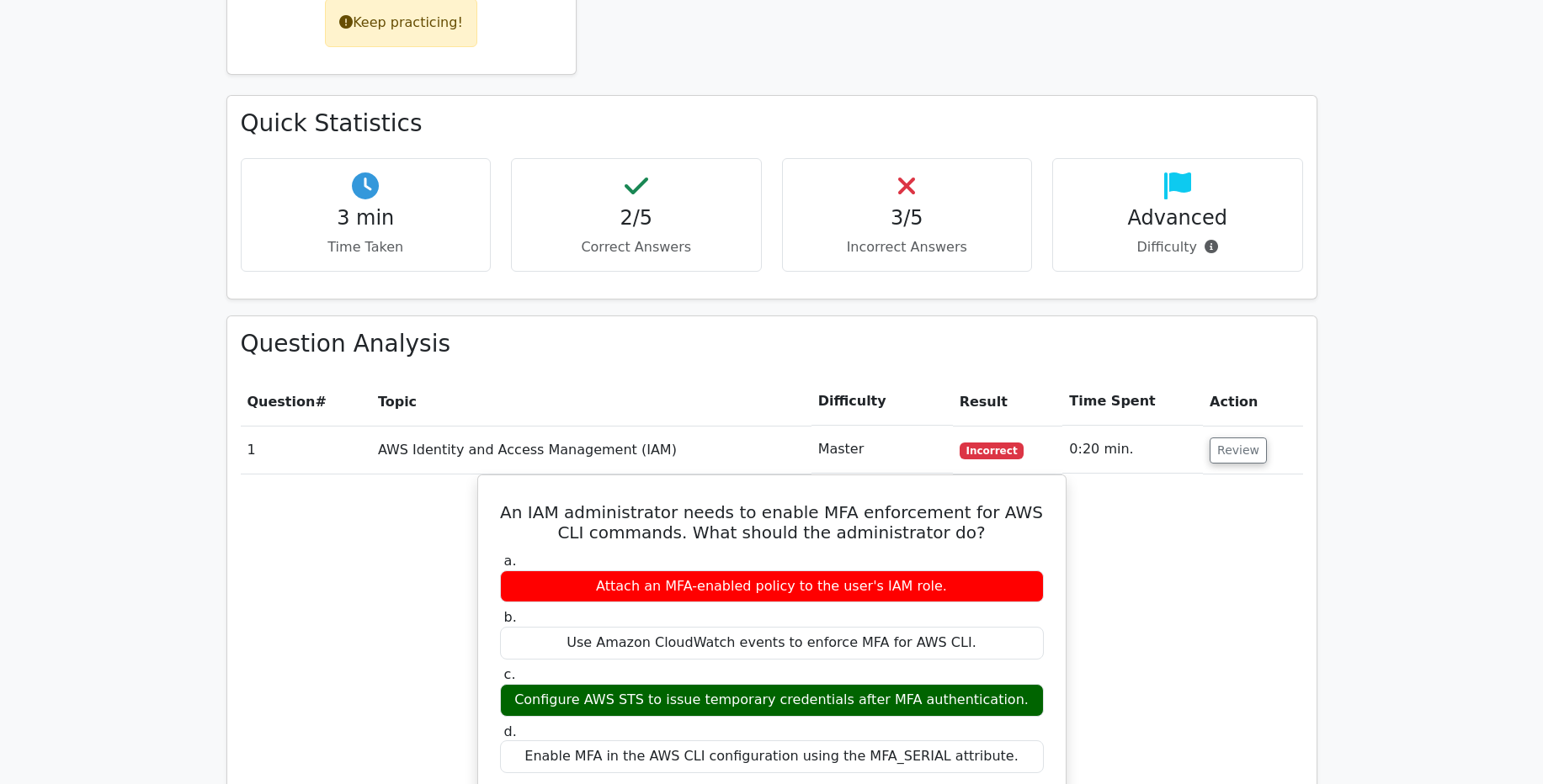
click at [1173, 426] on td "0:20 min." at bounding box center [1133, 450] width 141 height 48
click at [1219, 438] on button "Review" at bounding box center [1238, 451] width 57 height 26
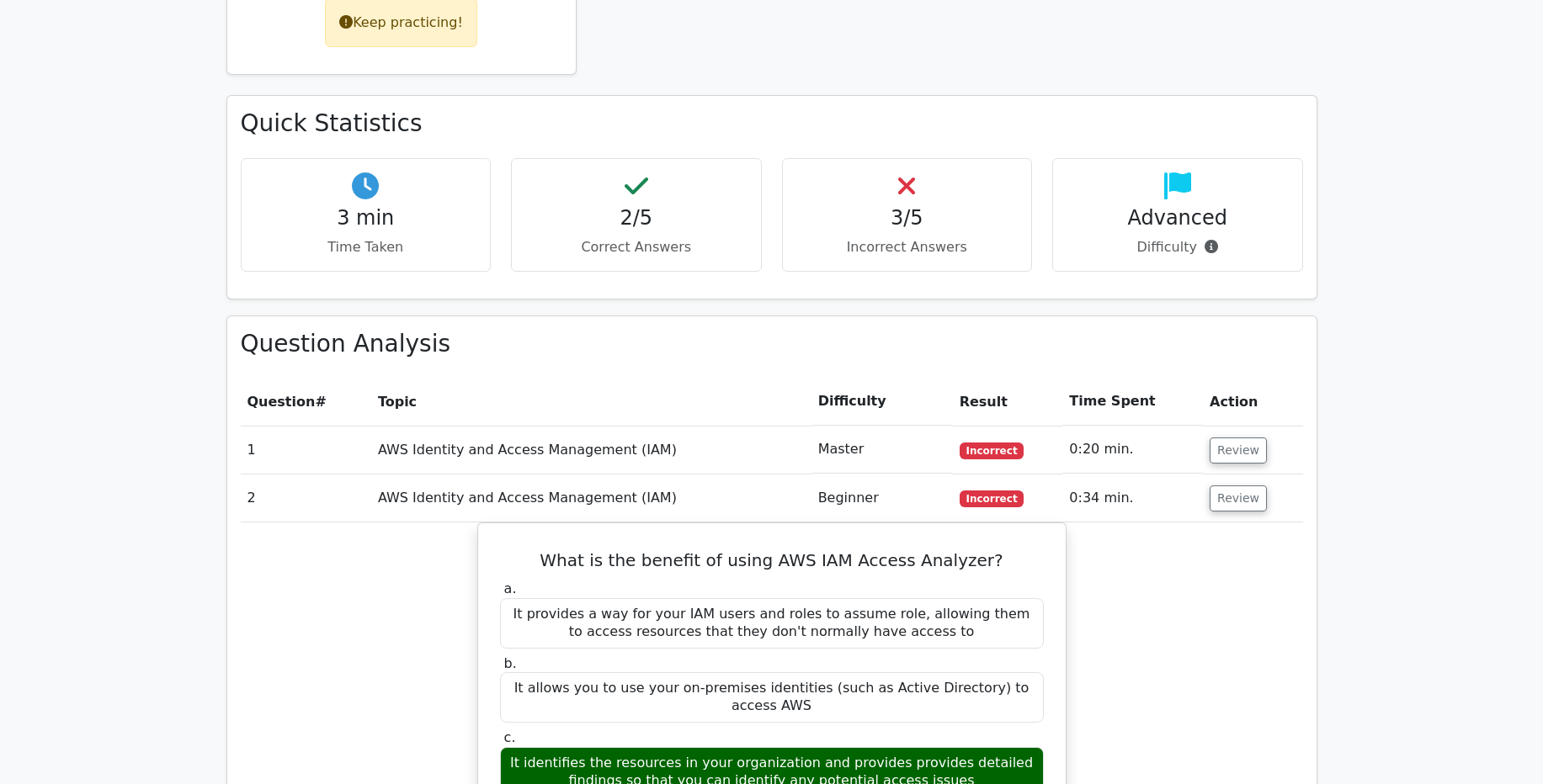
scroll to position [1178, 0]
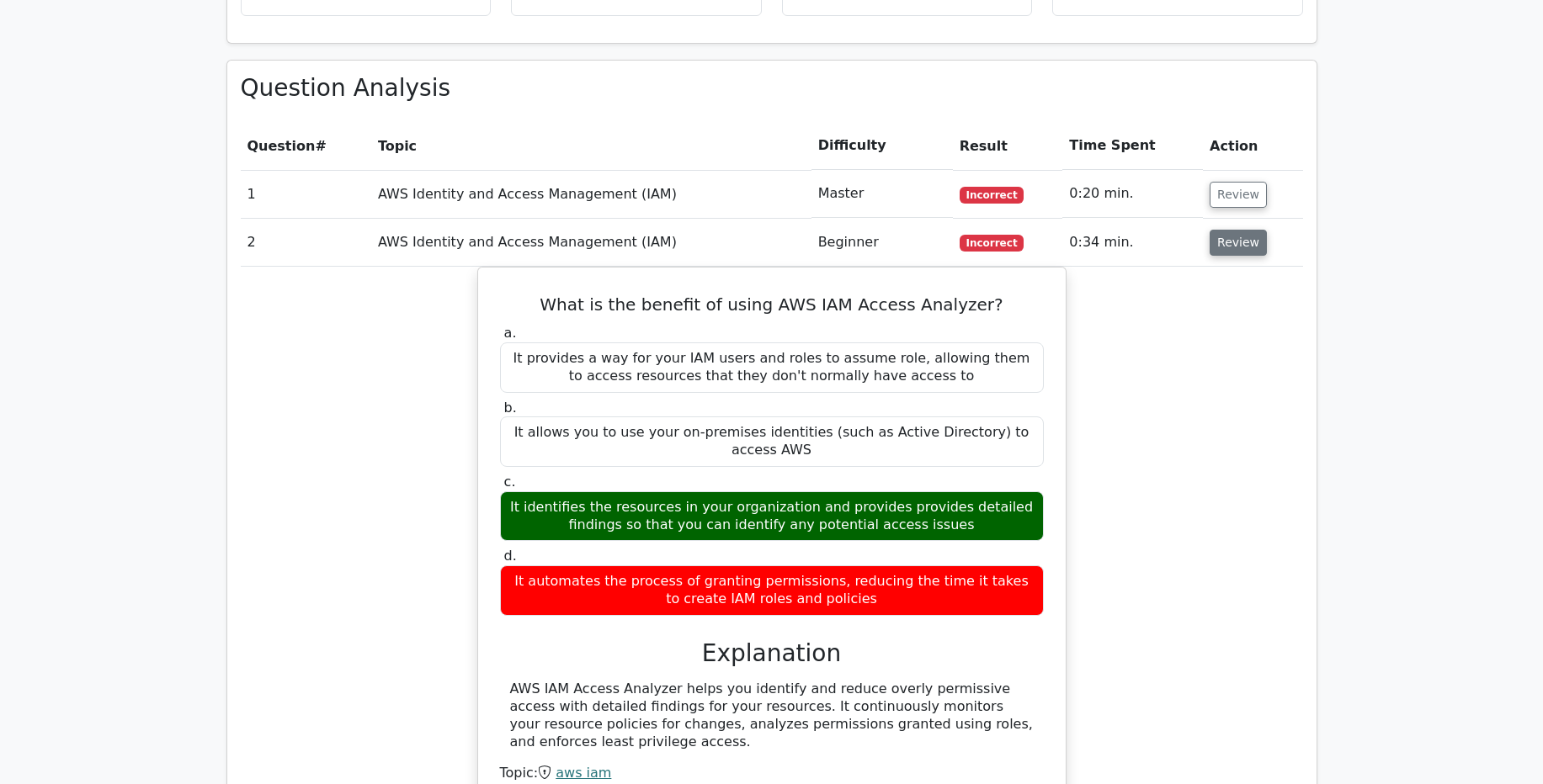
click at [1241, 230] on button "Review" at bounding box center [1238, 243] width 57 height 26
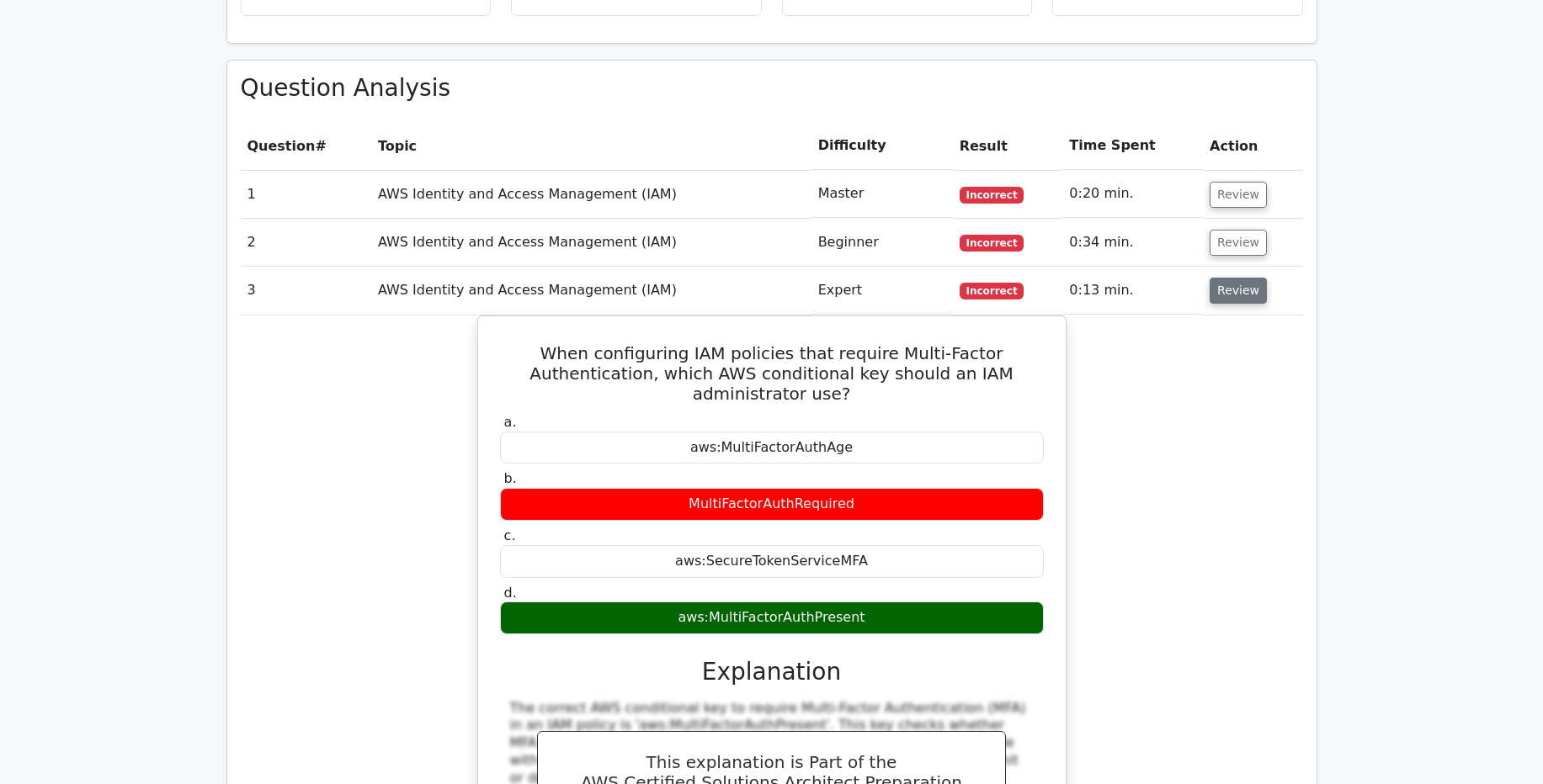
click at [1230, 278] on button "Review" at bounding box center [1238, 291] width 57 height 26
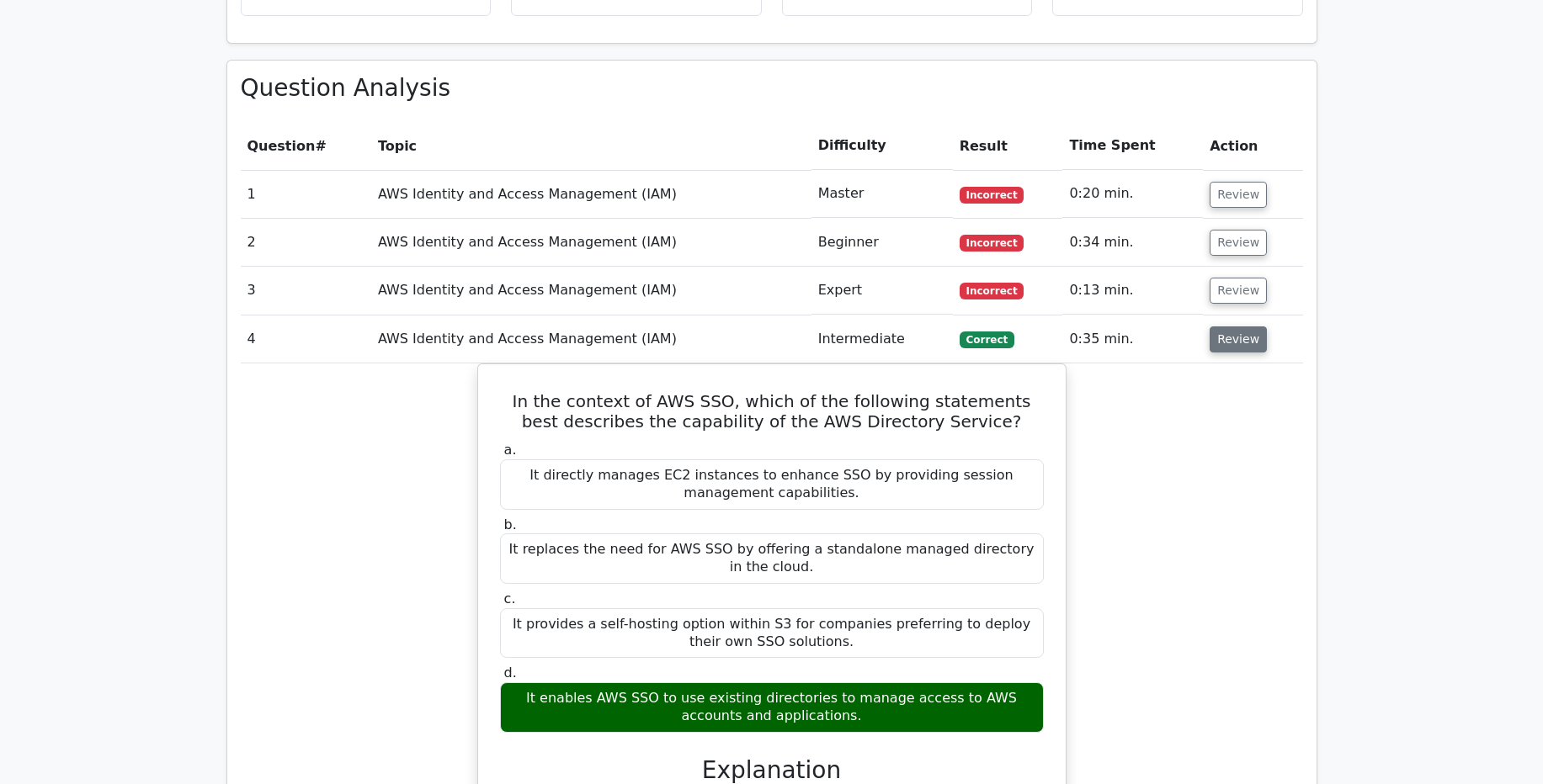
click at [1220, 327] on button "Review" at bounding box center [1238, 340] width 57 height 26
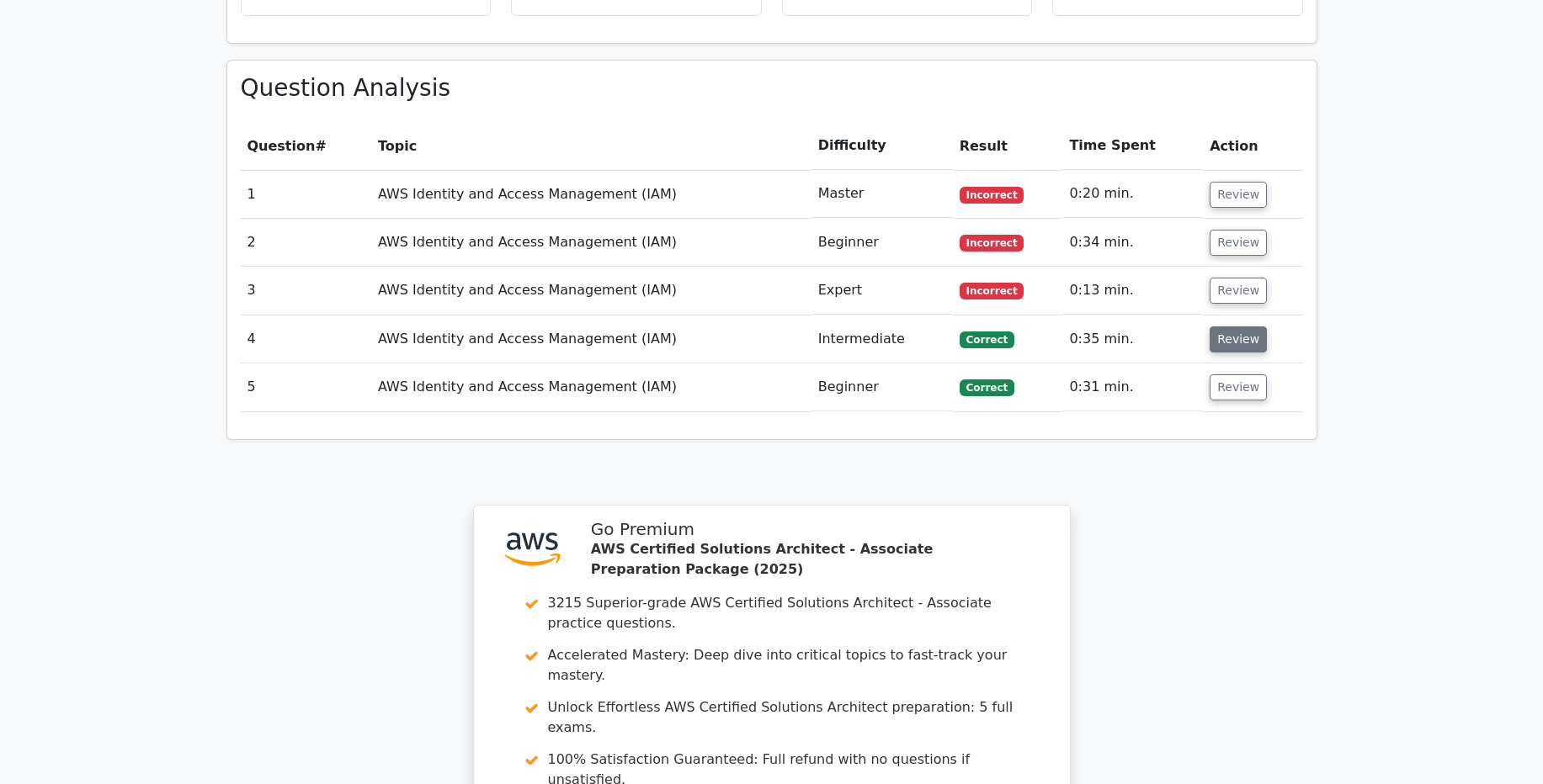
click at [1215, 327] on button "Review" at bounding box center [1238, 340] width 57 height 26
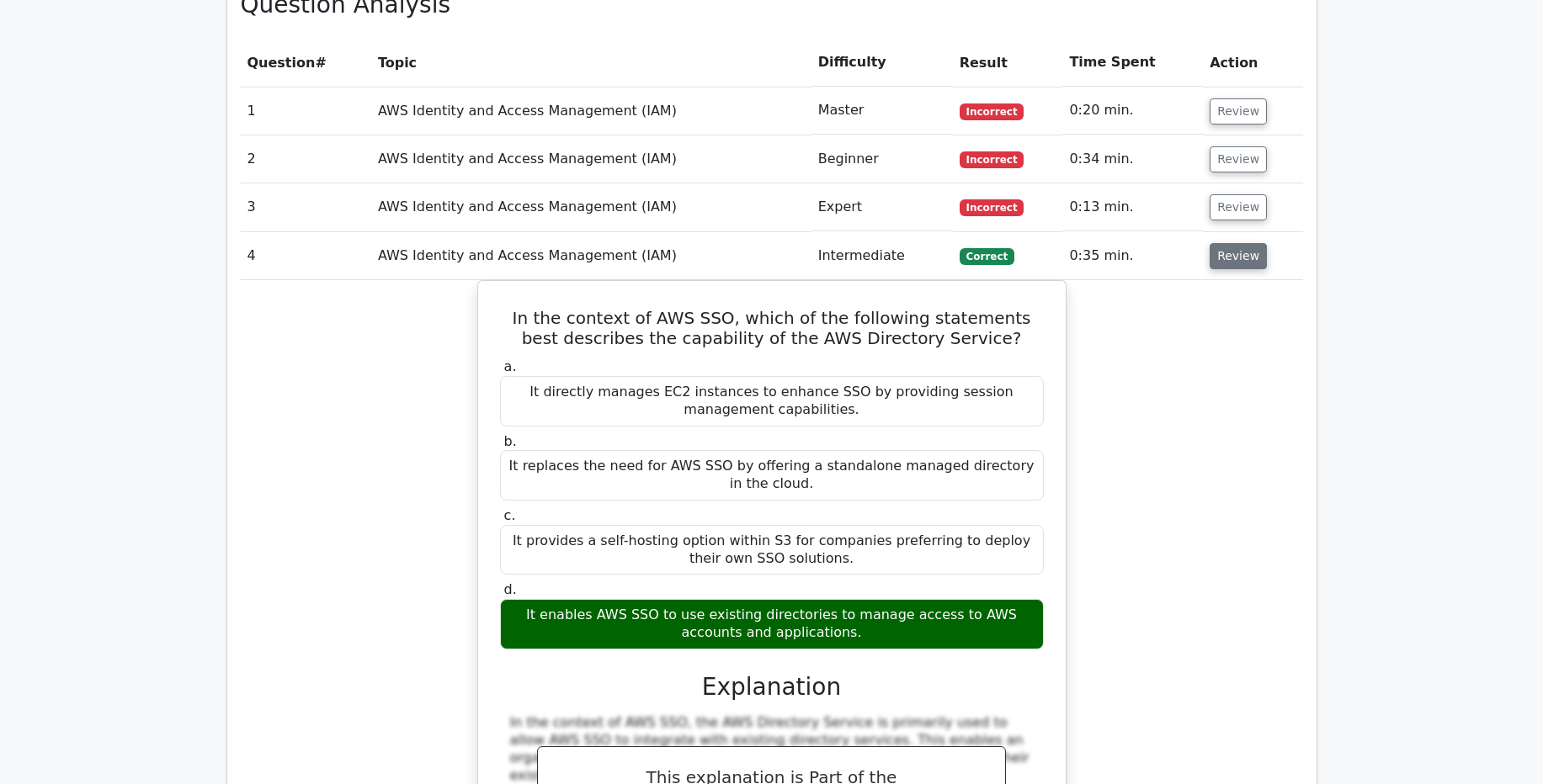
scroll to position [1263, 0]
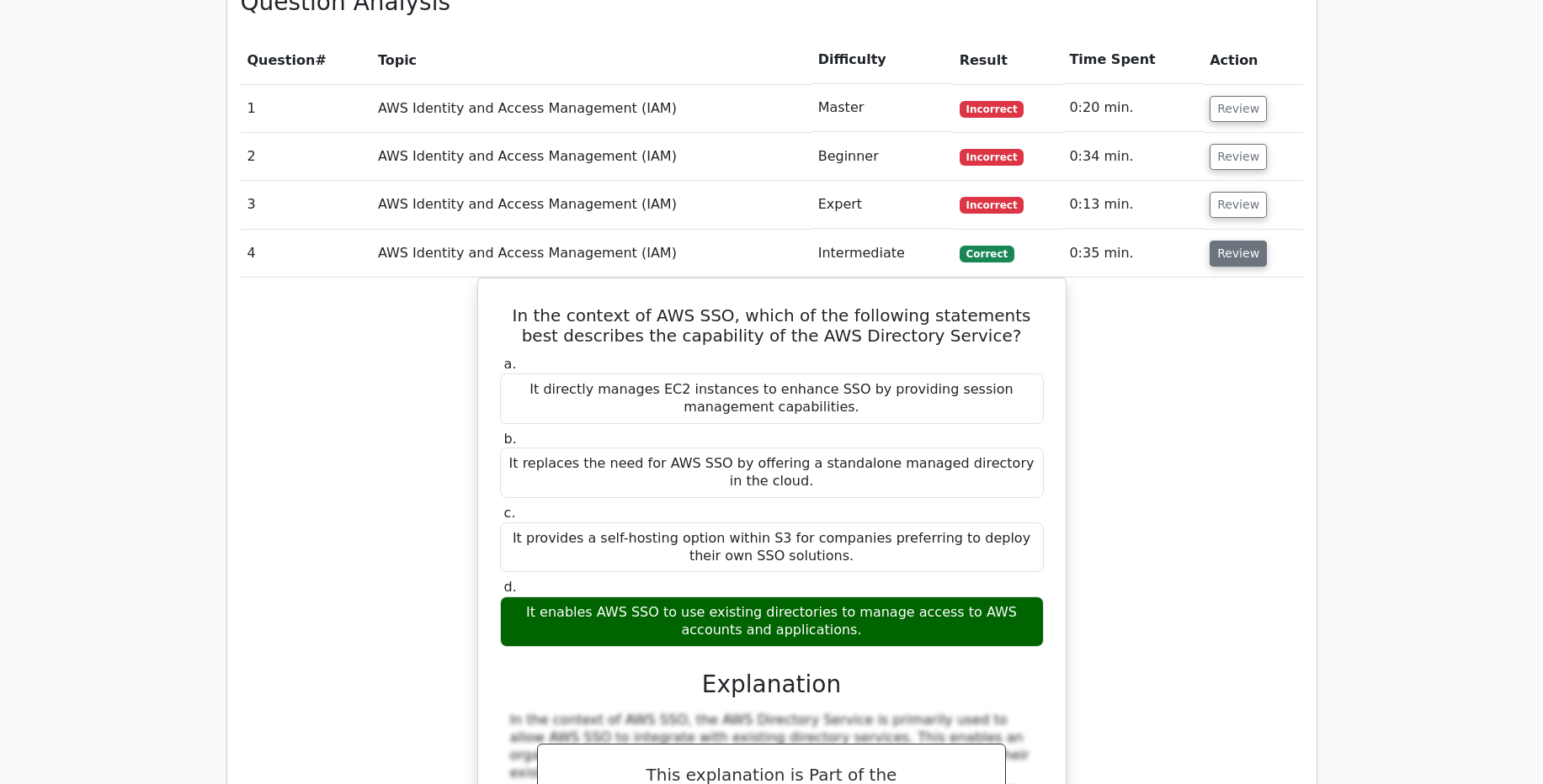
click at [1224, 241] on button "Review" at bounding box center [1238, 254] width 57 height 26
